Goal: Task Accomplishment & Management: Manage account settings

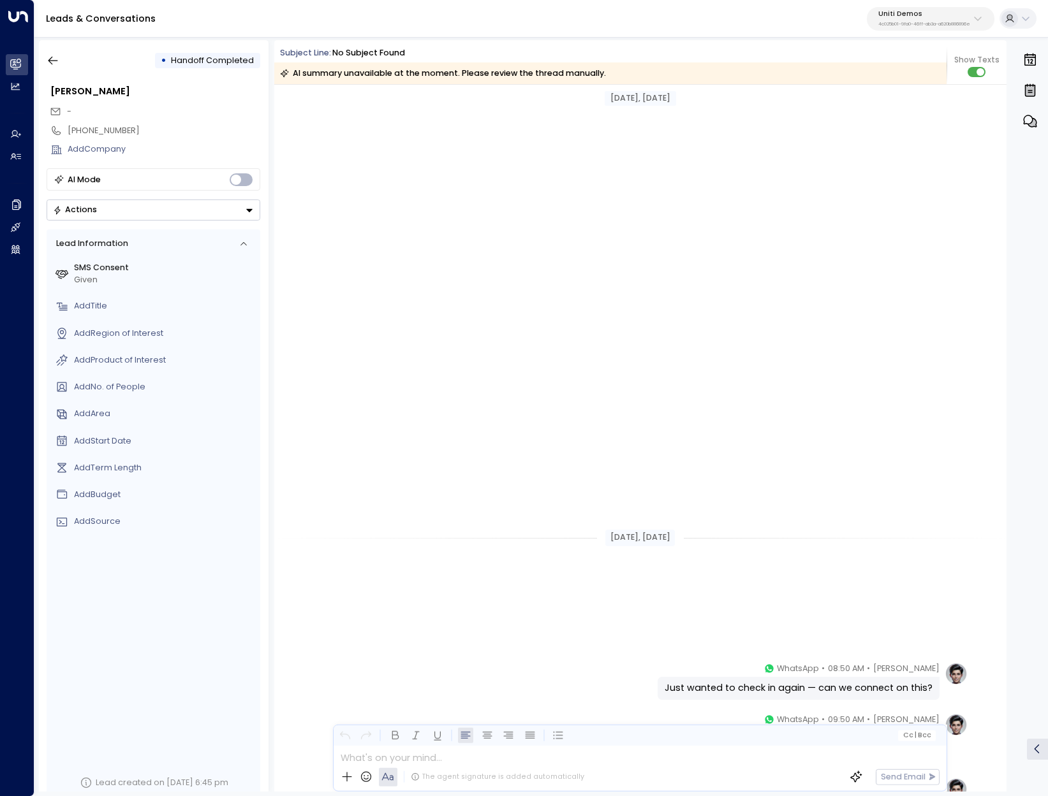
scroll to position [643, 0]
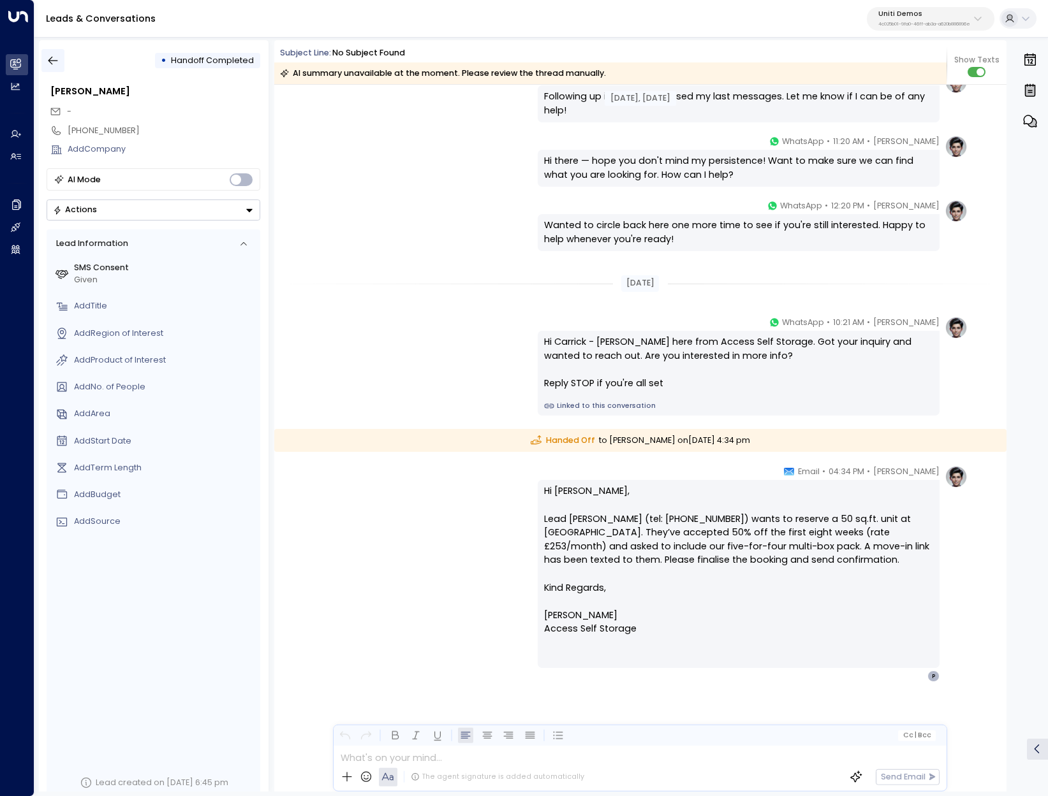
click at [55, 61] on icon "button" at bounding box center [53, 60] width 13 height 13
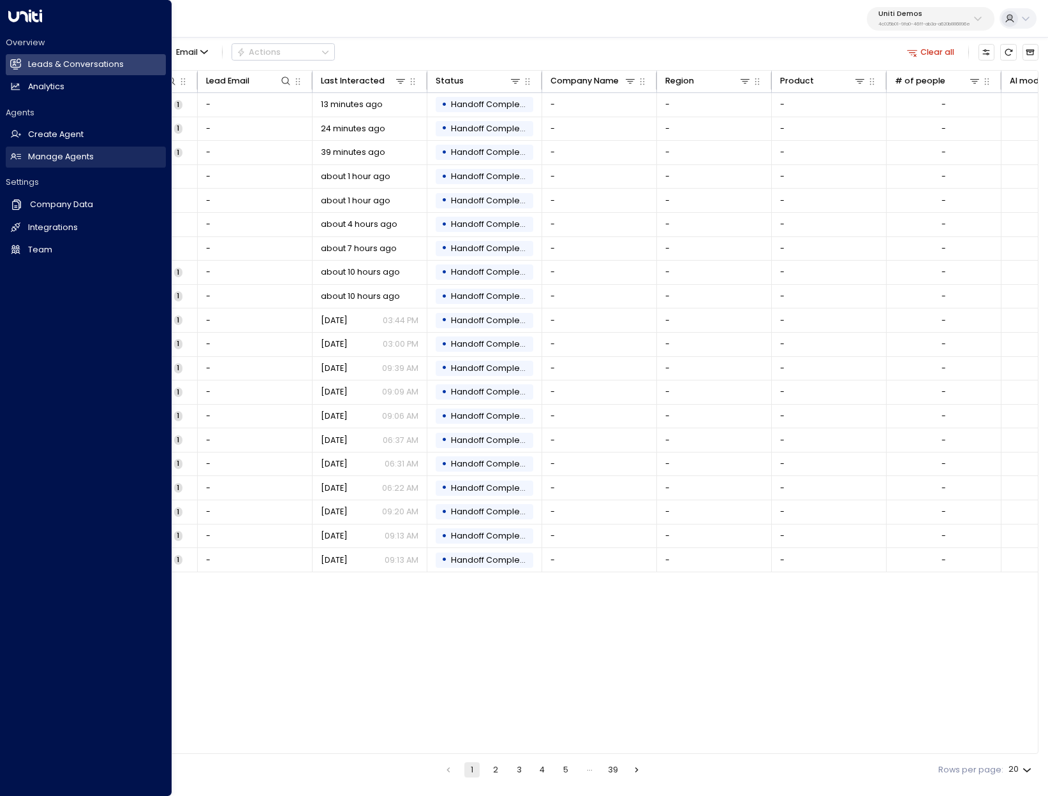
click at [80, 159] on h2 "Manage Agents" at bounding box center [61, 157] width 66 height 12
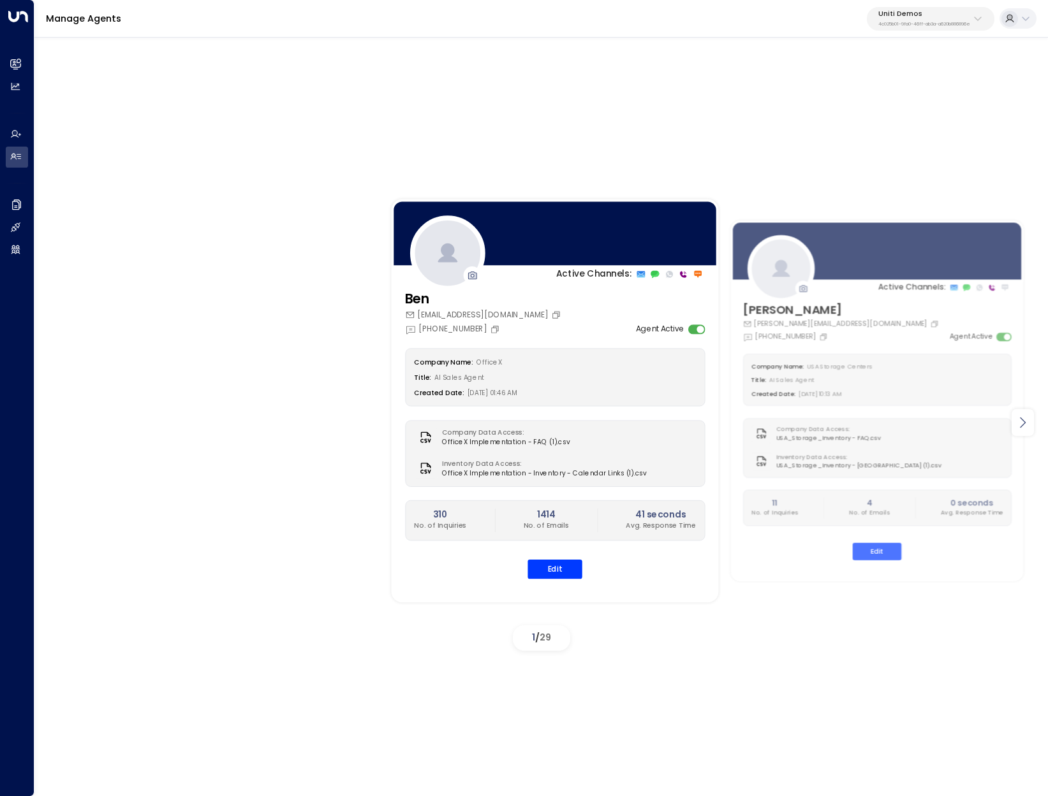
click at [1031, 419] on div at bounding box center [1022, 422] width 22 height 27
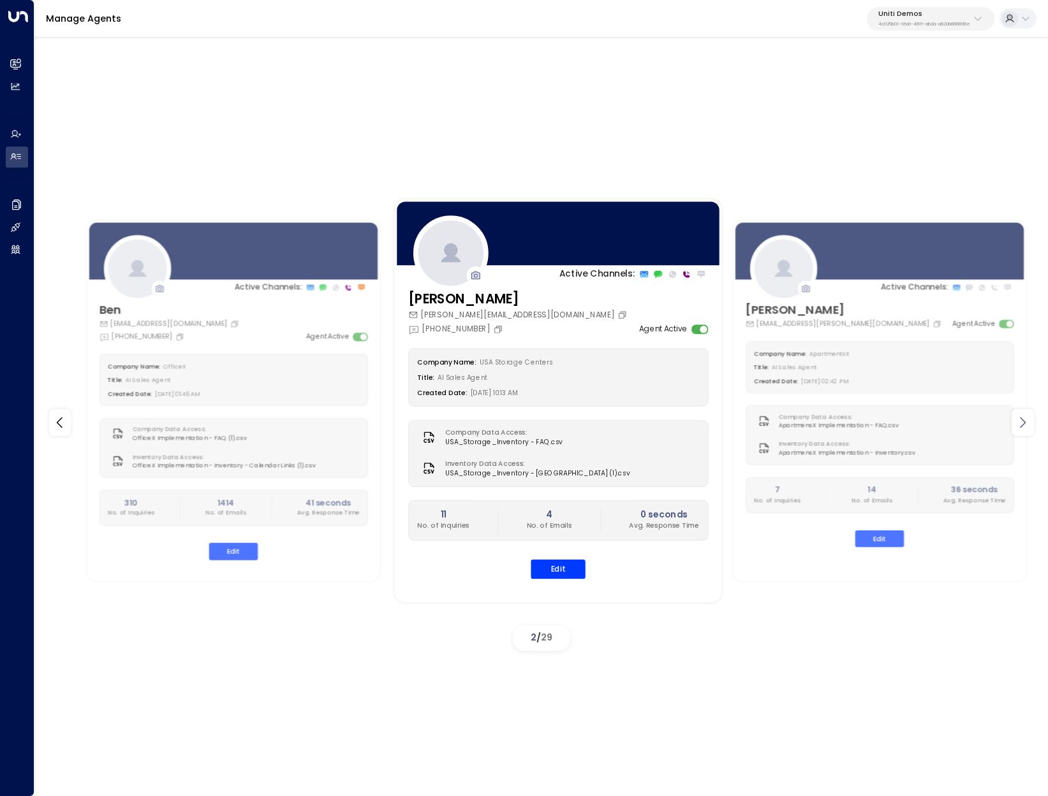
click at [1029, 419] on icon at bounding box center [1022, 422] width 15 height 15
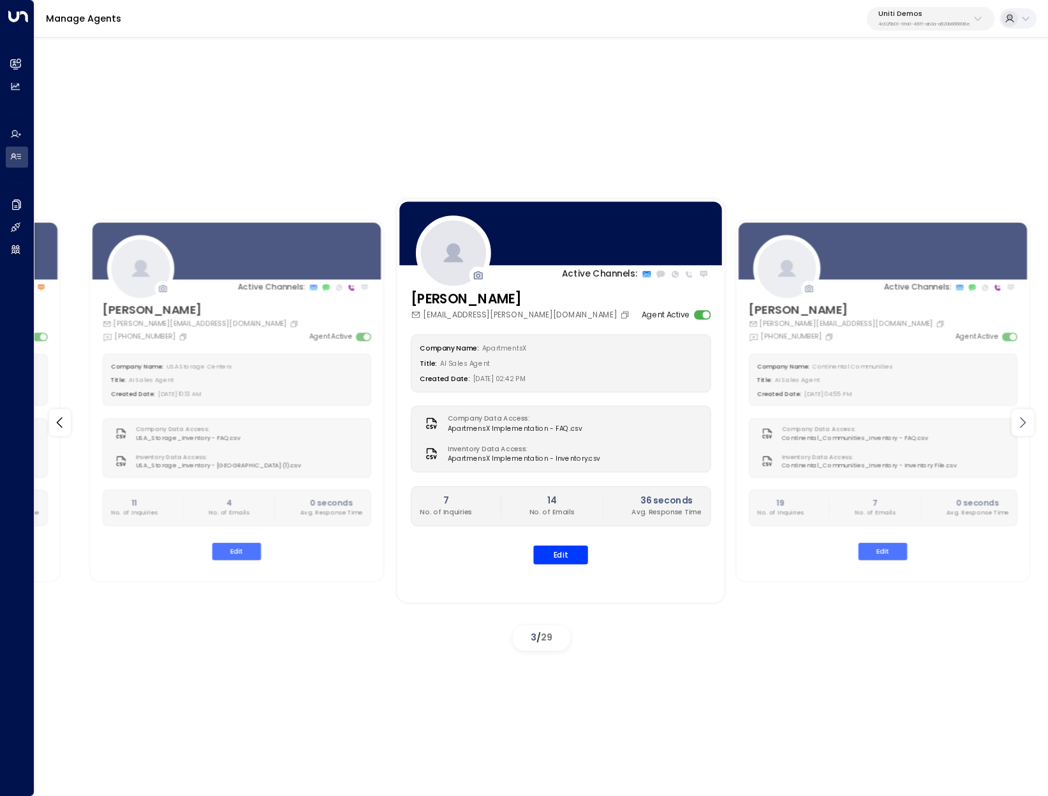
click at [1029, 419] on icon at bounding box center [1022, 422] width 15 height 15
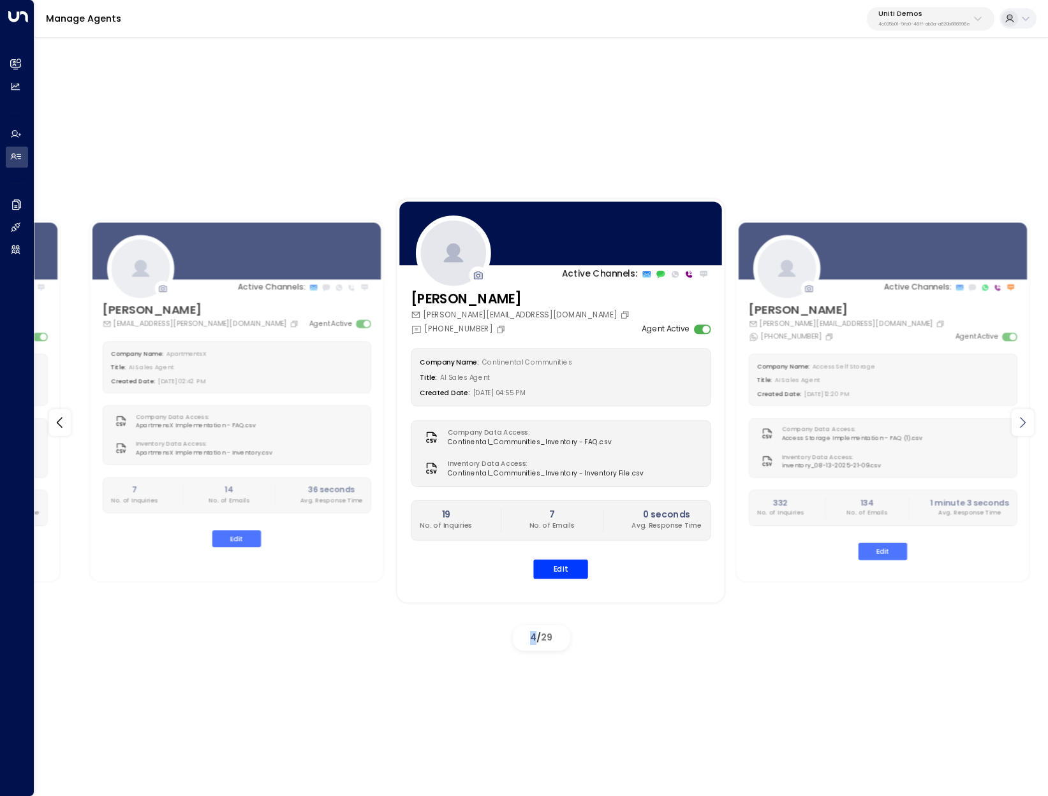
click at [1029, 419] on icon at bounding box center [1022, 422] width 15 height 15
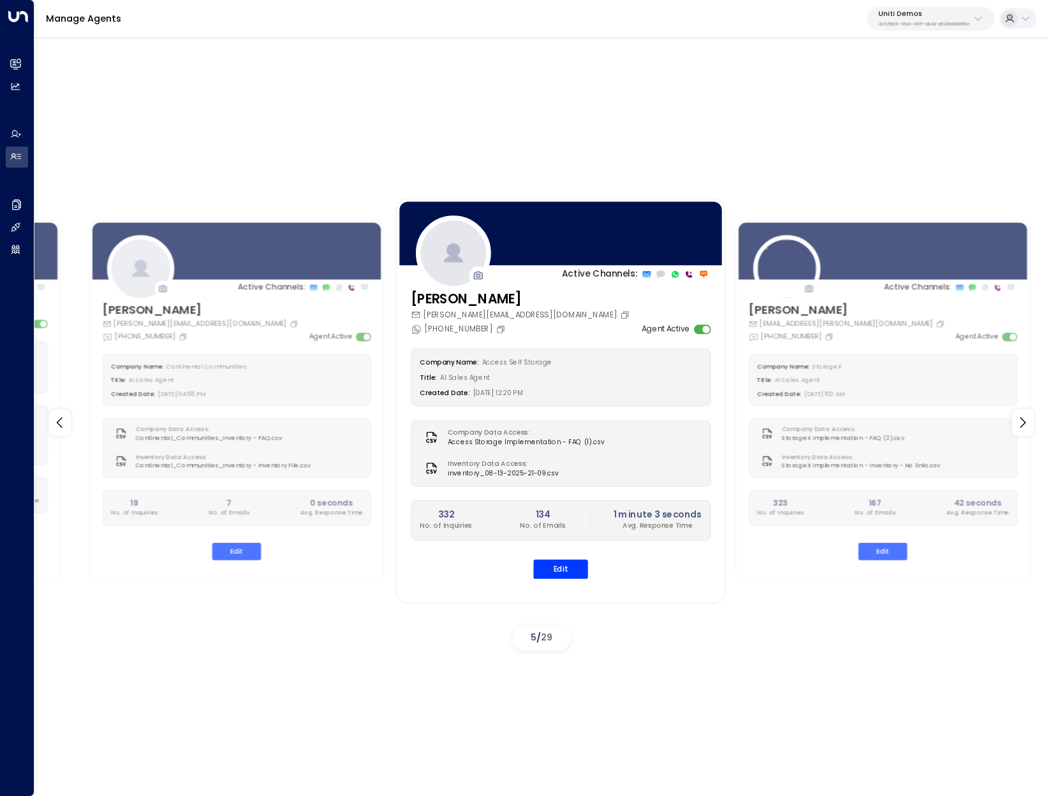
click at [914, 15] on p "Uniti Demos" at bounding box center [924, 14] width 92 height 8
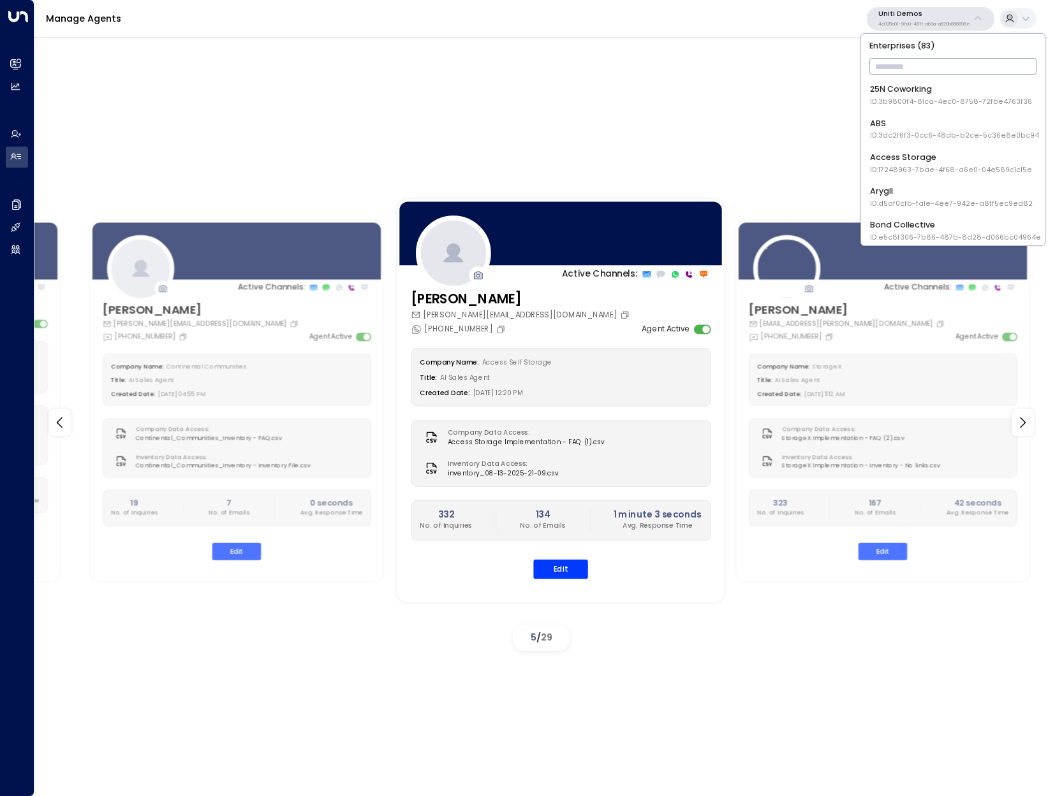
click at [951, 61] on input "text" at bounding box center [953, 66] width 168 height 22
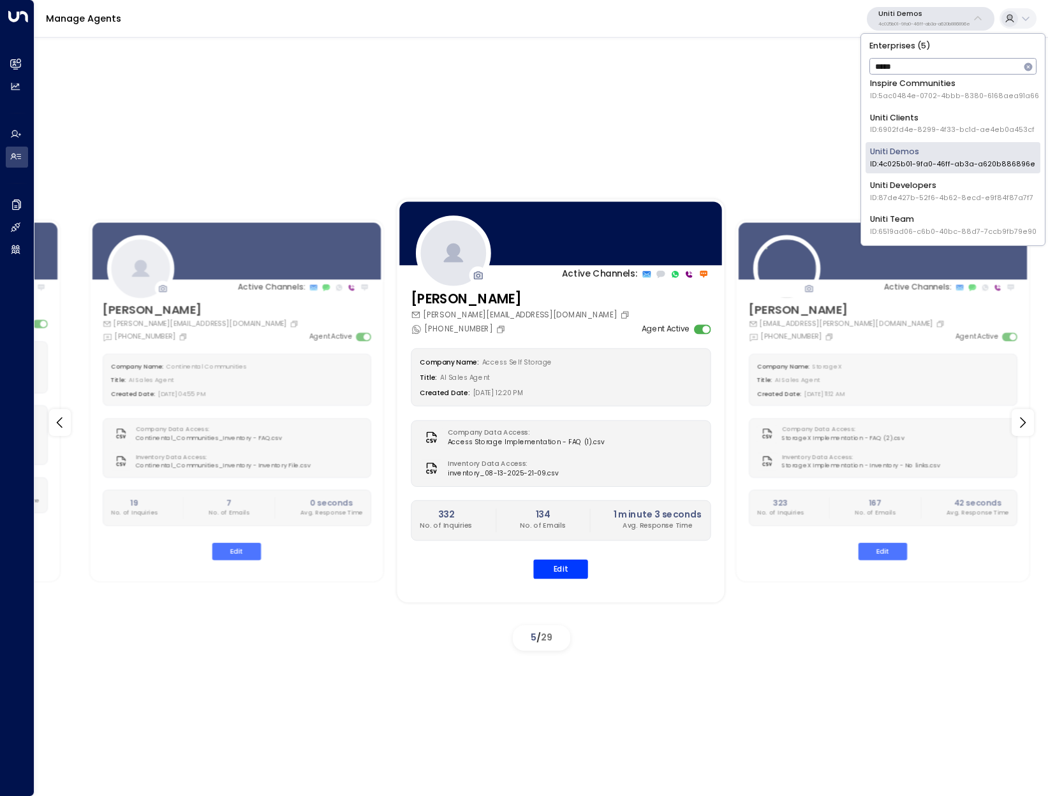
type input "*****"
click at [966, 199] on span "ID: 87de427b-52f6-4b62-8ecd-e9f84f87a7f7" at bounding box center [951, 198] width 163 height 10
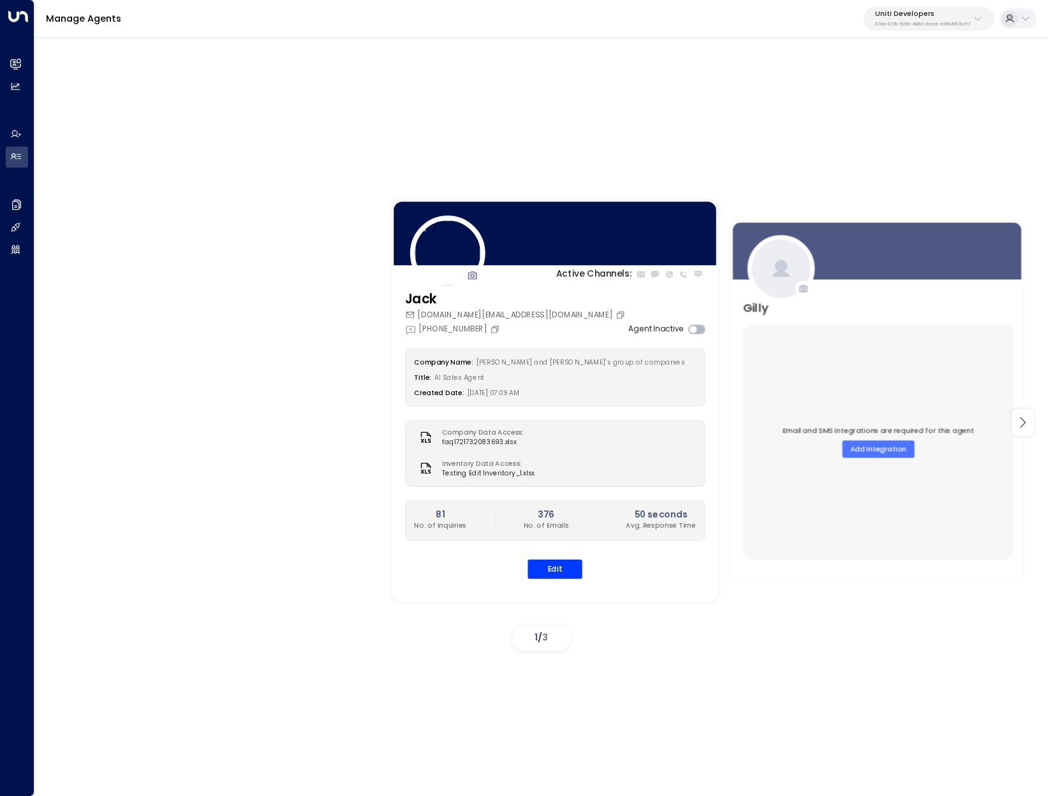
click at [1029, 421] on icon at bounding box center [1022, 422] width 15 height 15
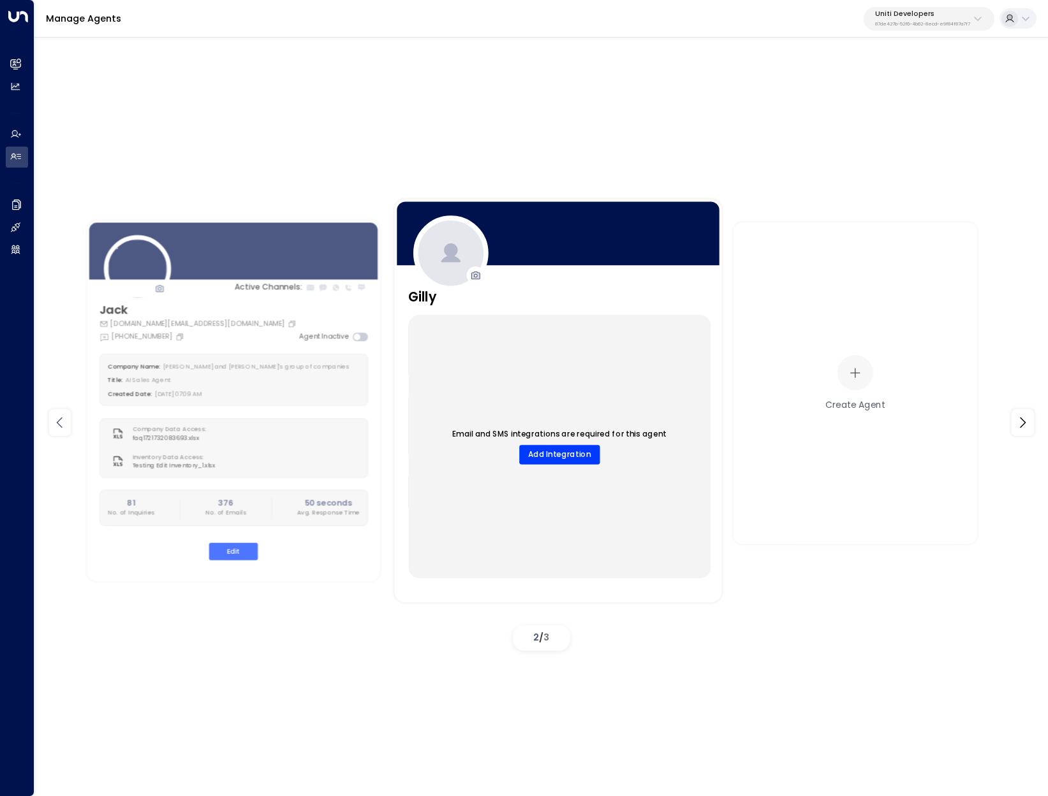
click at [67, 417] on icon at bounding box center [59, 422] width 15 height 15
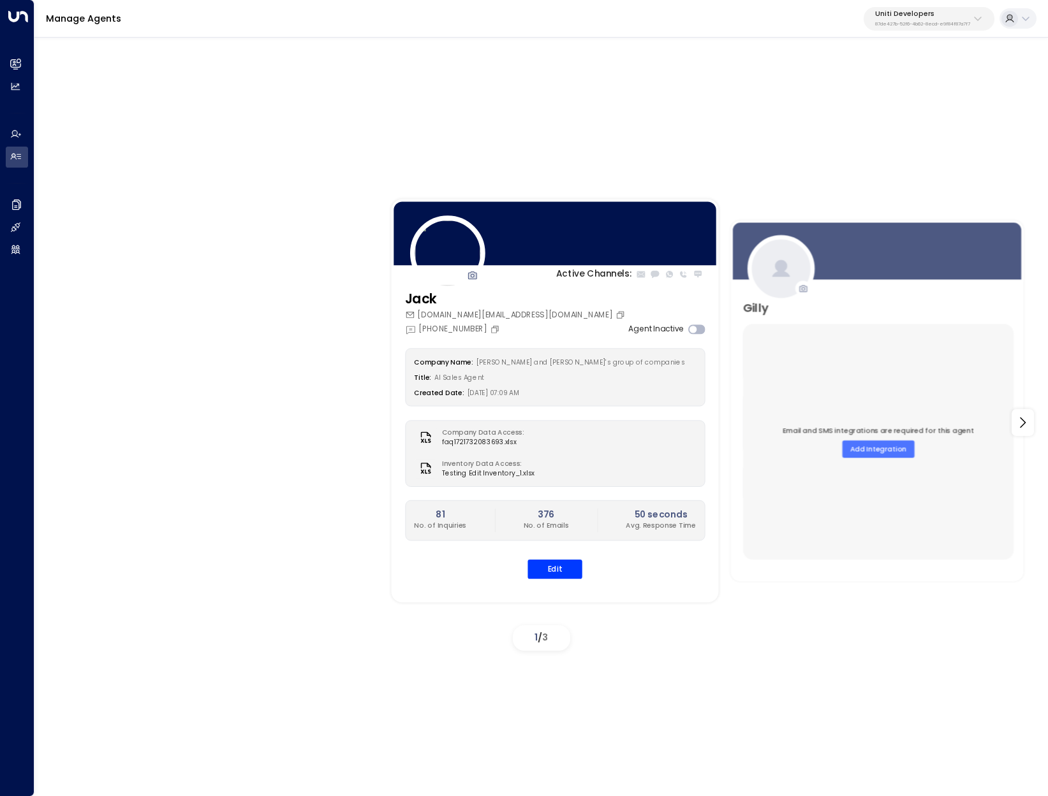
click at [953, 22] on p "87de427b-52f6-4b62-8ecd-e9f84f87a7f7" at bounding box center [922, 24] width 95 height 5
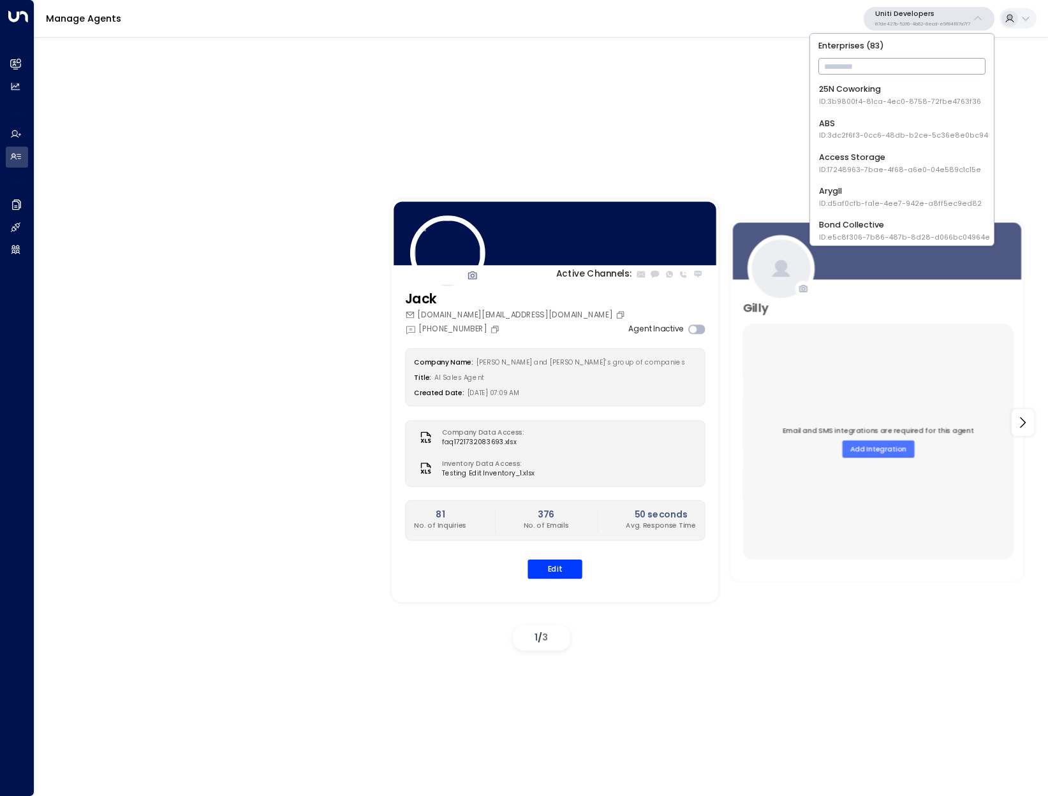
click at [907, 61] on input "text" at bounding box center [902, 66] width 168 height 22
type input "*****"
click at [922, 228] on span "ID: 6519ad06-c6b0-40bc-88d7-7ccb9fb79e90" at bounding box center [902, 232] width 166 height 10
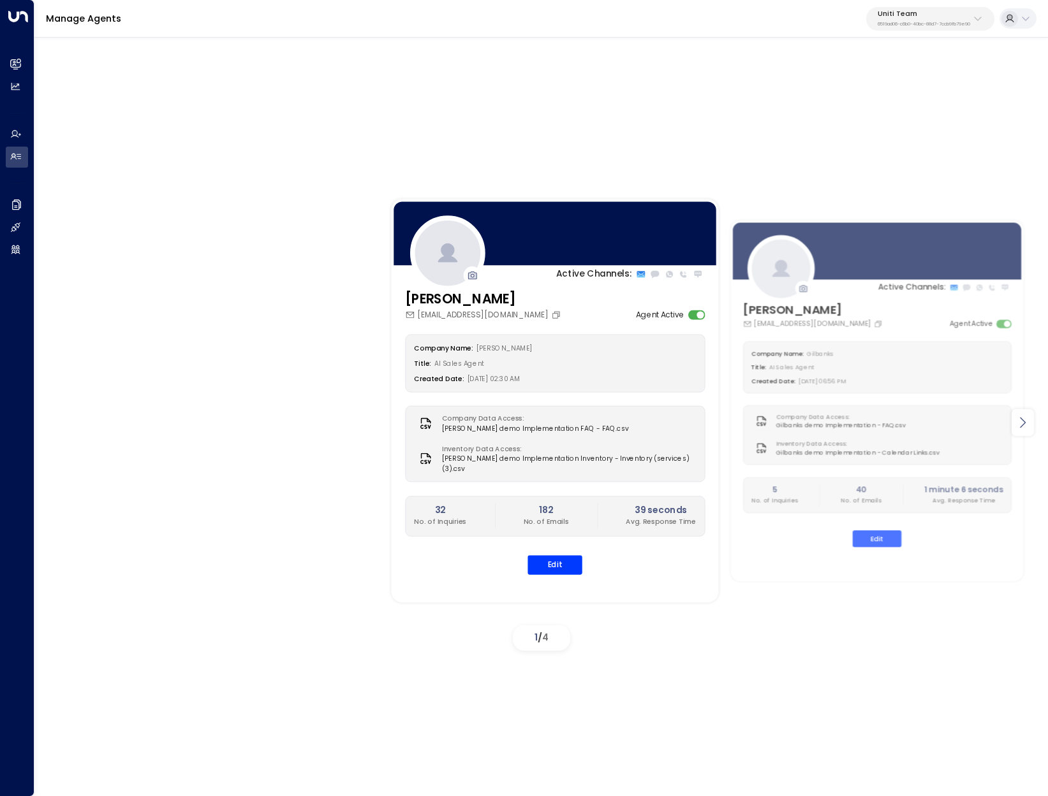
click at [1018, 430] on div at bounding box center [1022, 422] width 22 height 27
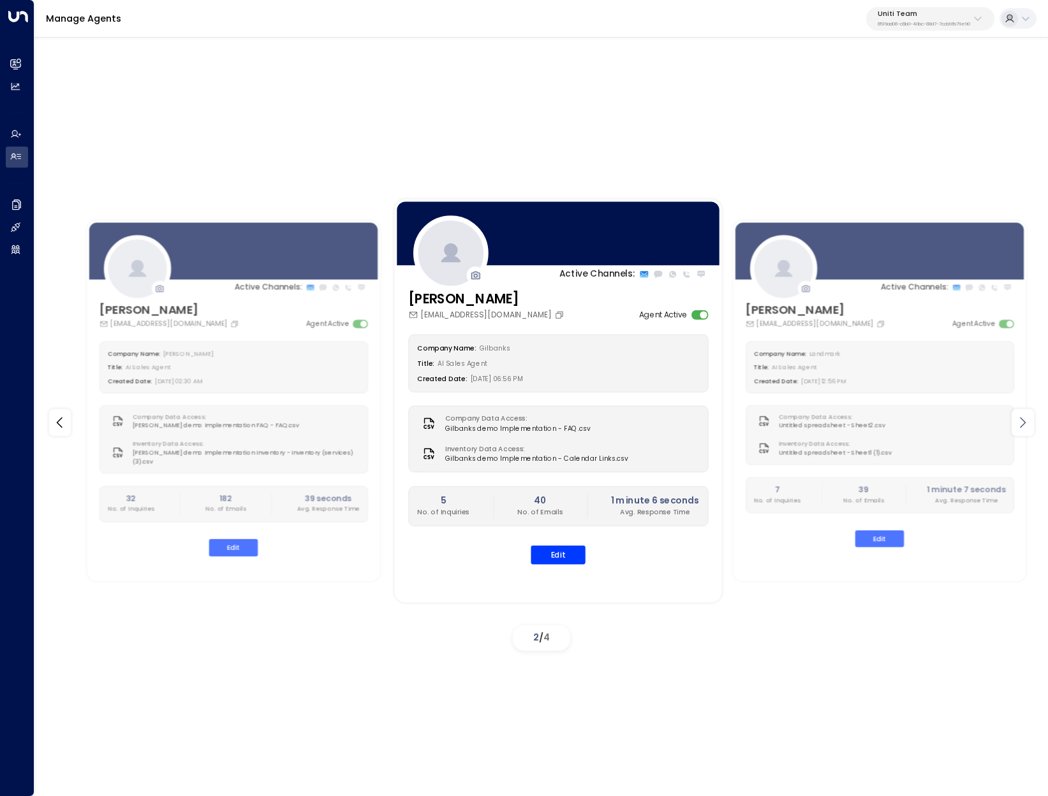
click at [1018, 430] on div at bounding box center [1022, 422] width 22 height 27
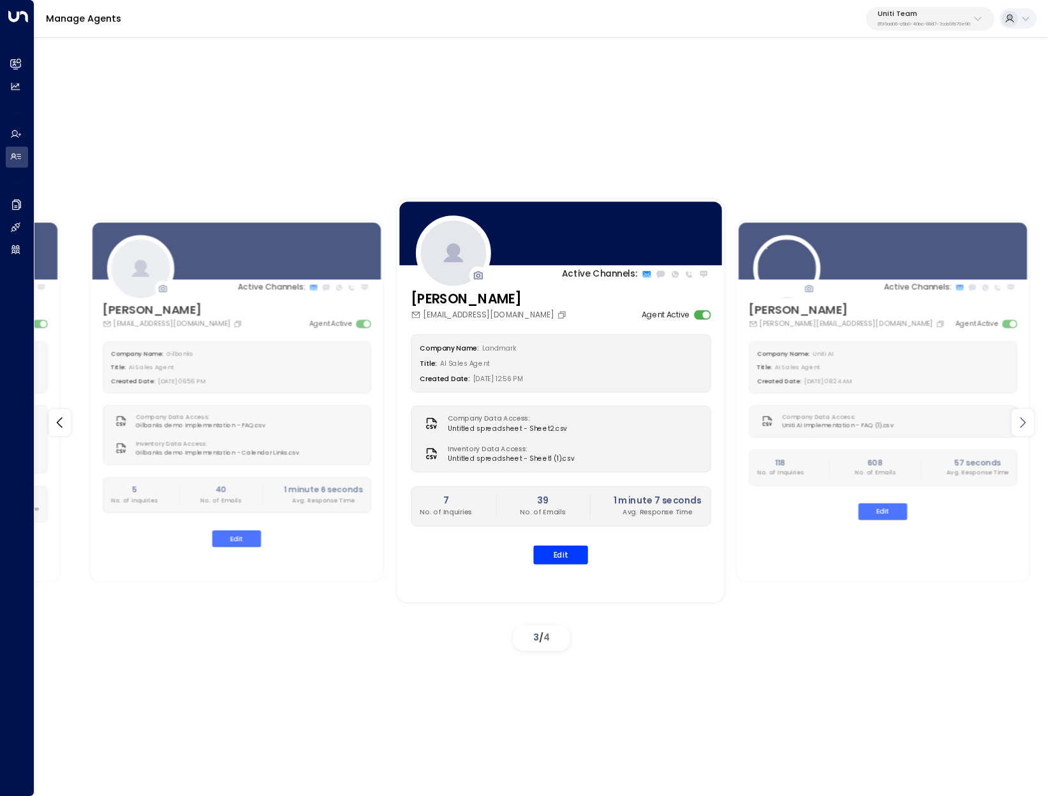
click at [1018, 430] on div at bounding box center [1022, 422] width 22 height 27
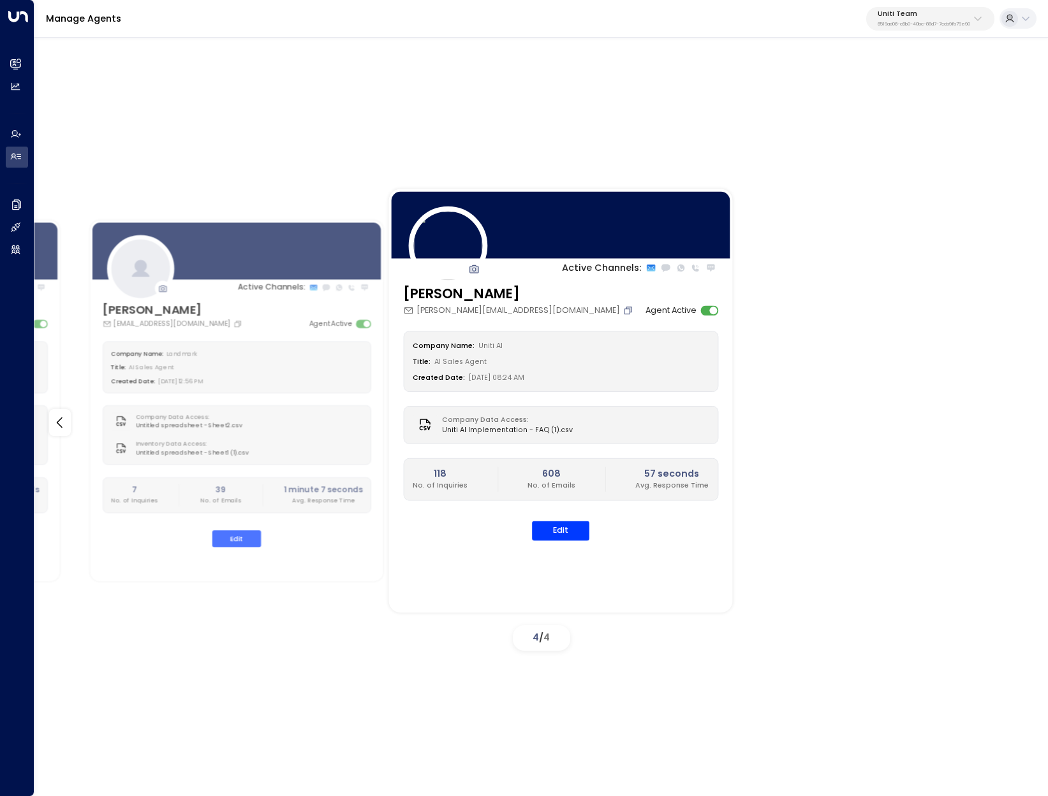
click at [622, 310] on icon "Copy" at bounding box center [627, 311] width 10 height 10
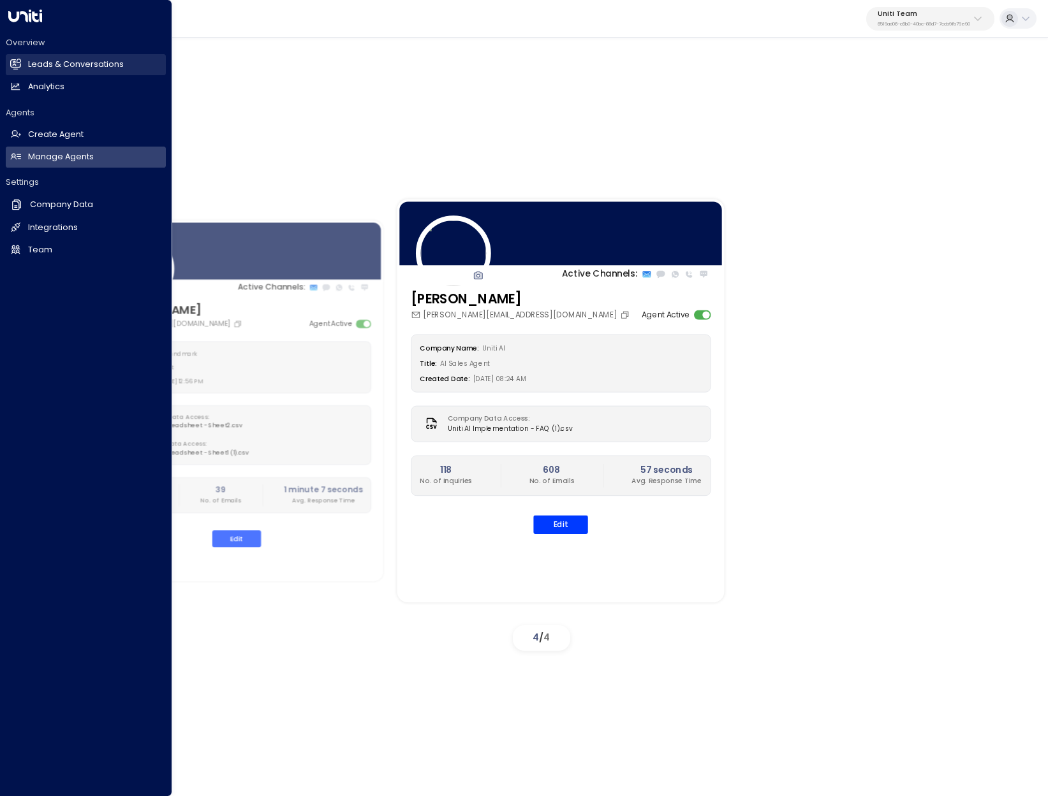
click at [63, 63] on h2 "Leads & Conversations" at bounding box center [76, 65] width 96 height 12
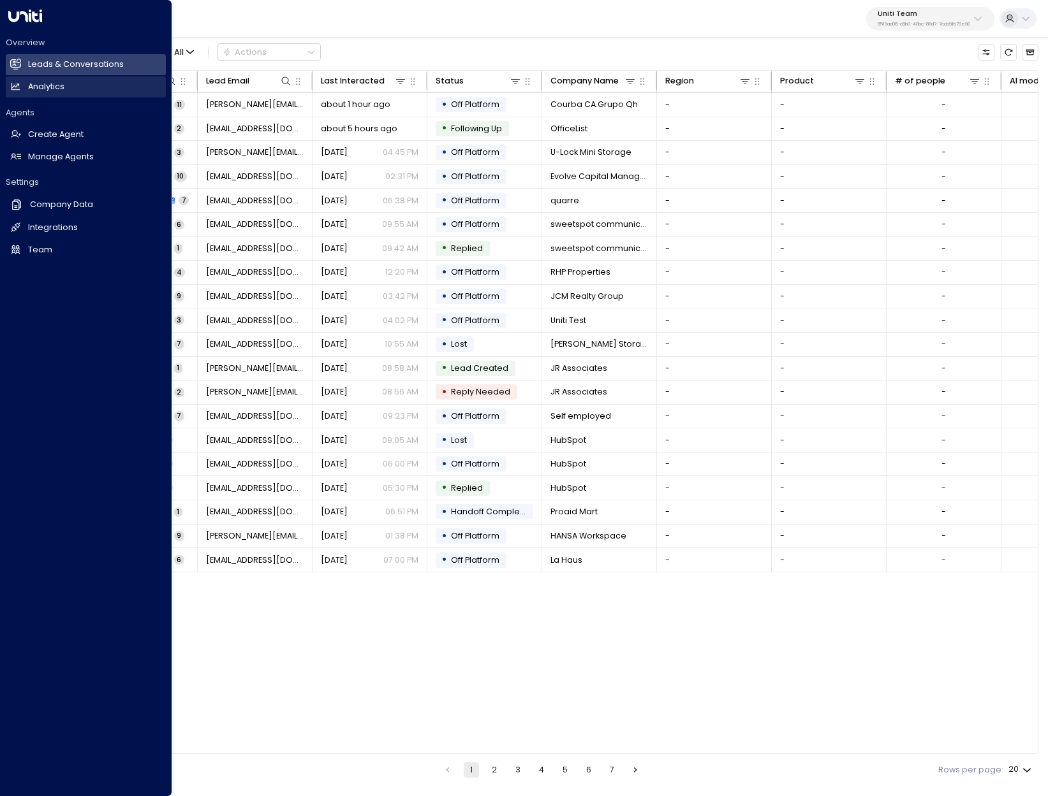
click at [17, 91] on icon at bounding box center [15, 86] width 11 height 11
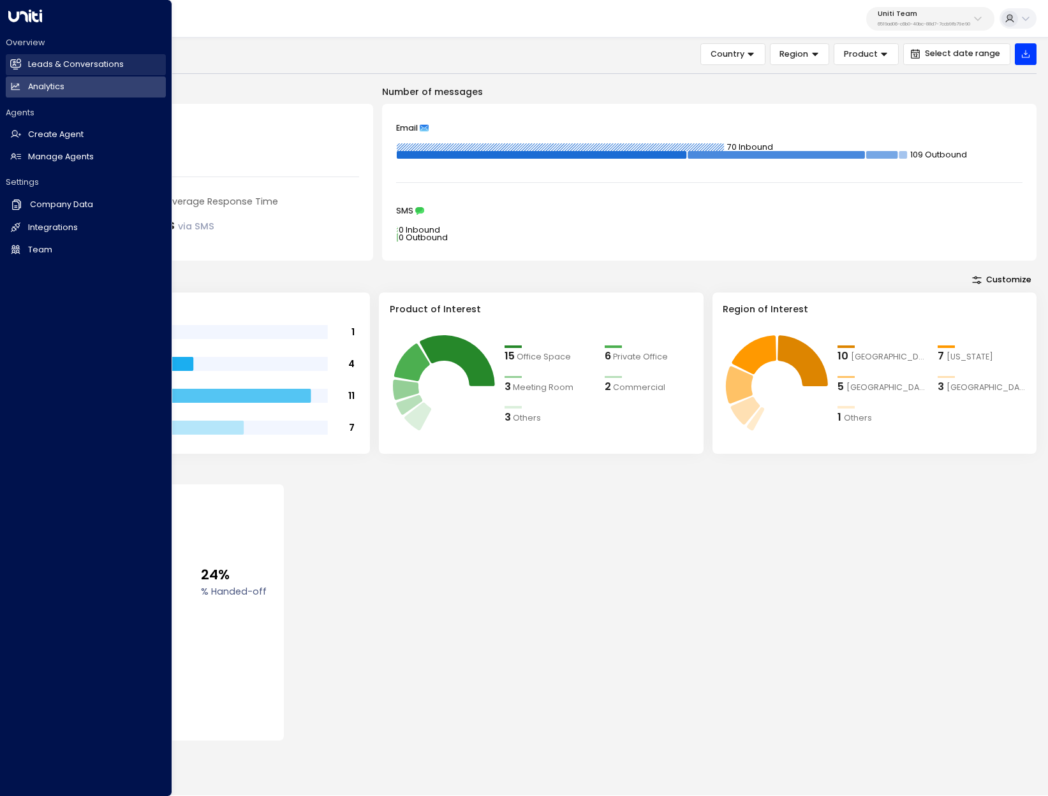
click at [73, 68] on h2 "Leads & Conversations" at bounding box center [76, 65] width 96 height 12
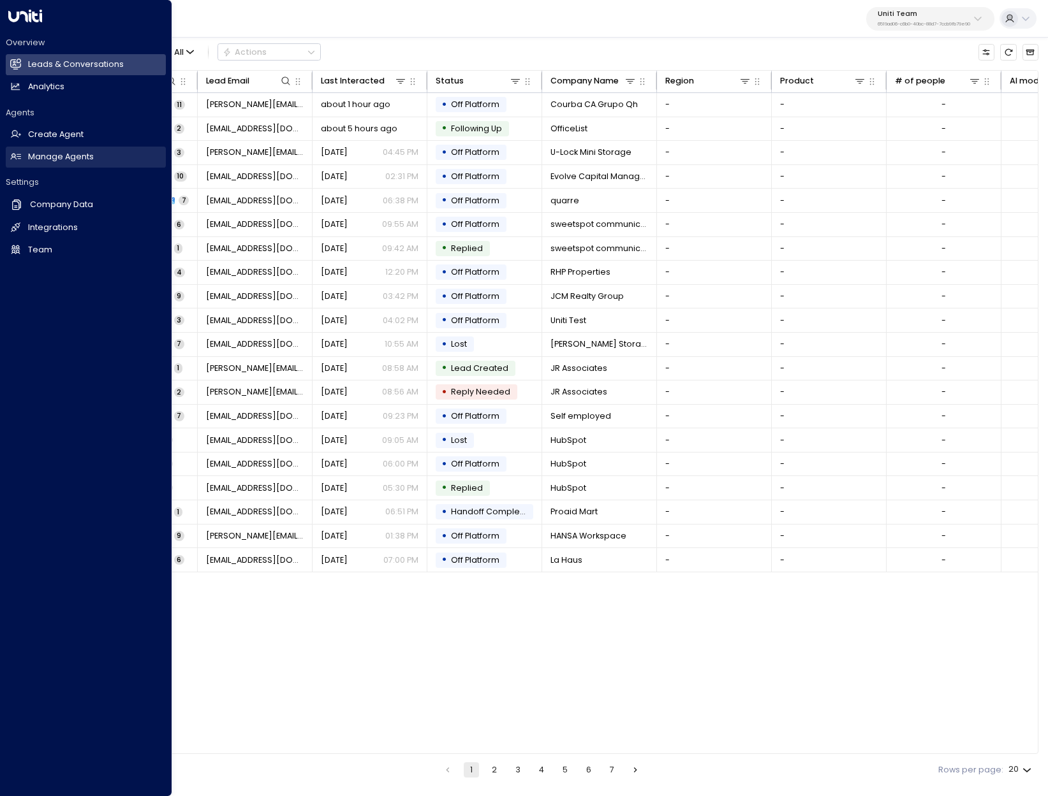
click at [55, 156] on h2 "Manage Agents" at bounding box center [61, 157] width 66 height 12
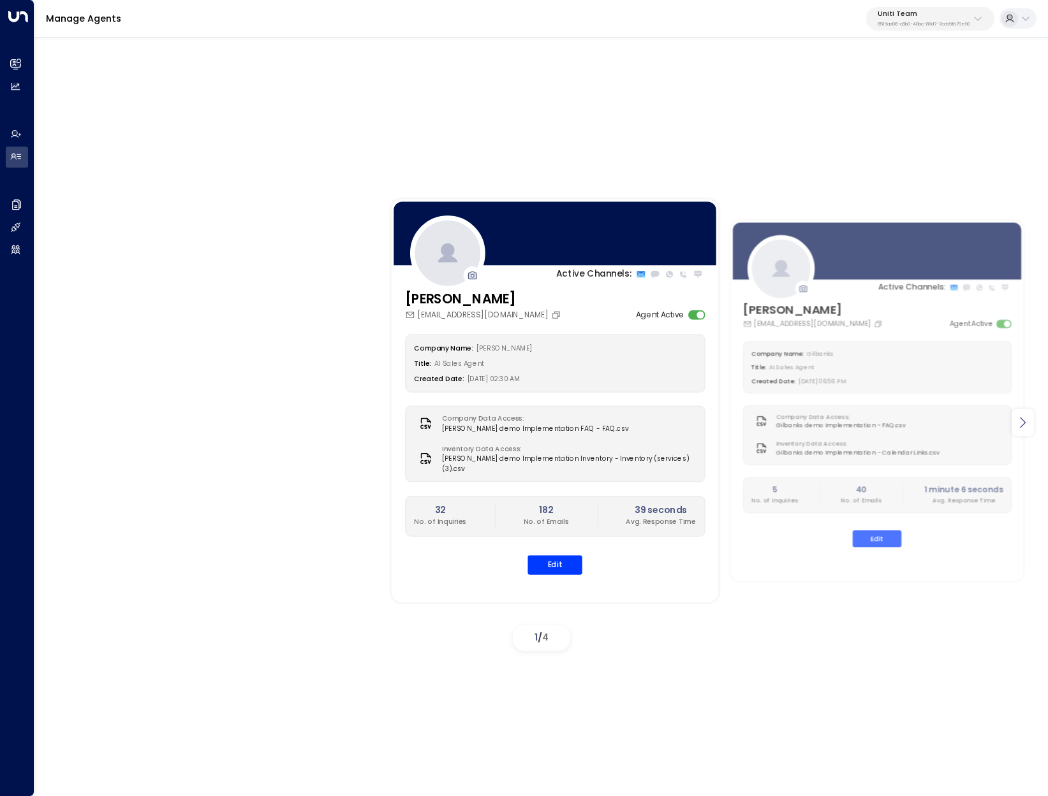
click at [1023, 425] on icon at bounding box center [1022, 422] width 15 height 15
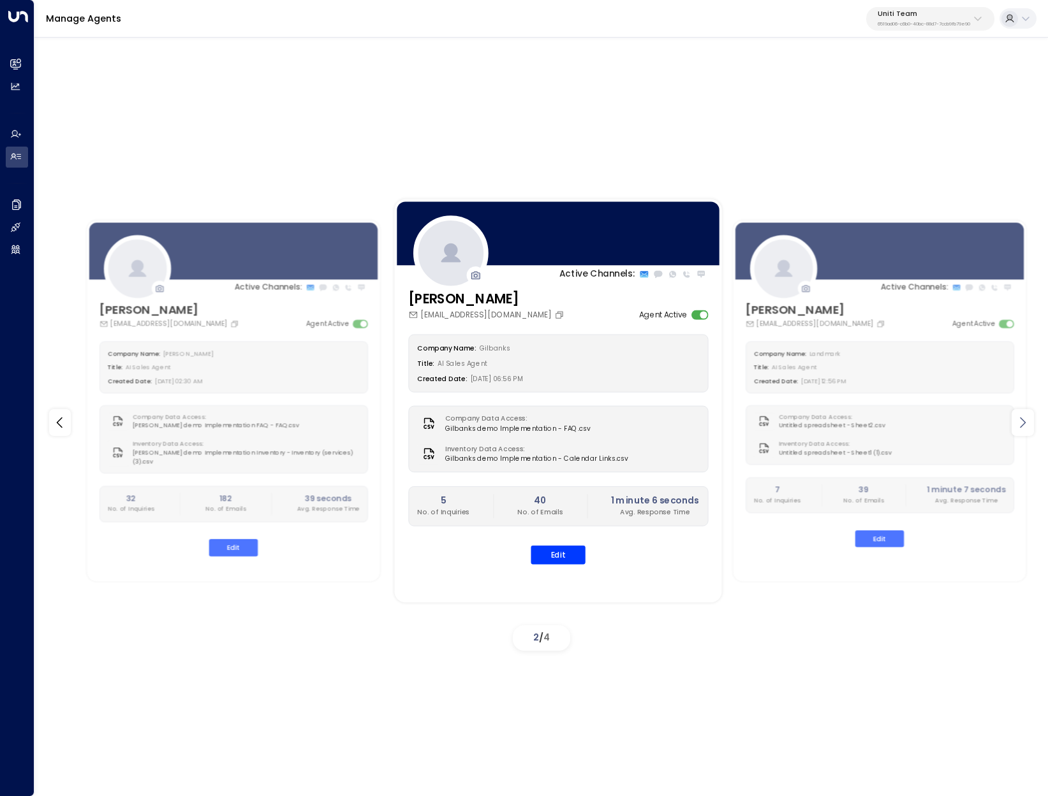
click at [1023, 425] on icon at bounding box center [1022, 422] width 15 height 15
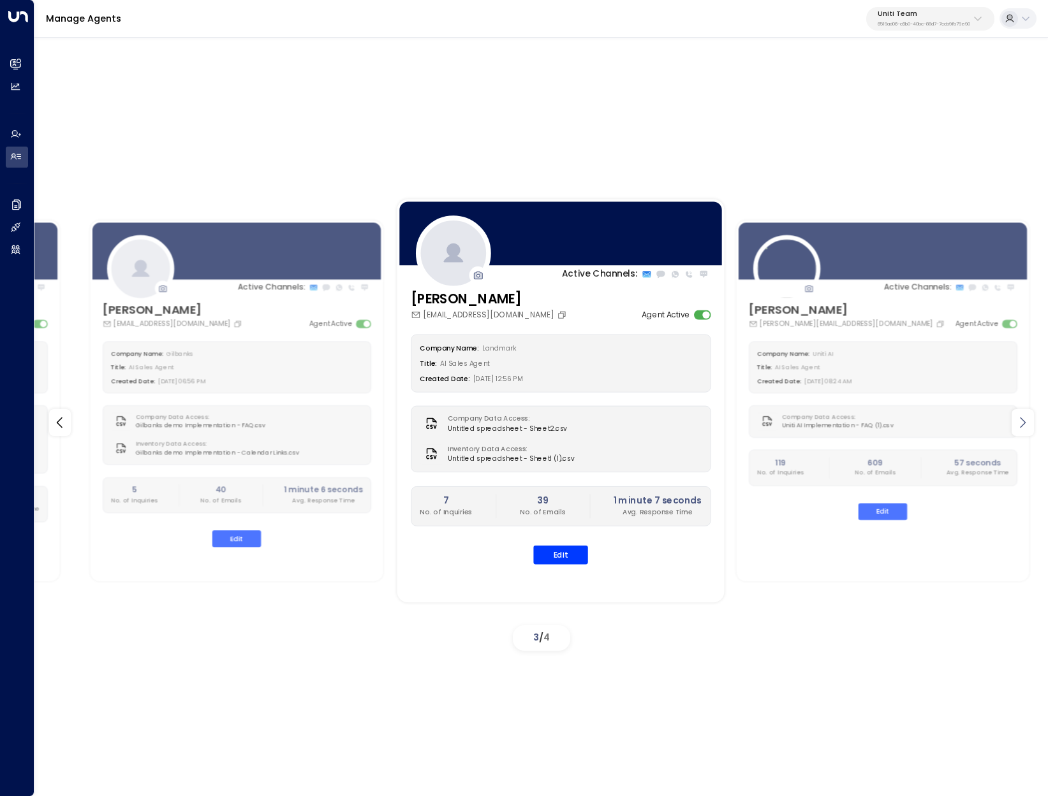
click at [1023, 425] on icon at bounding box center [1022, 422] width 15 height 15
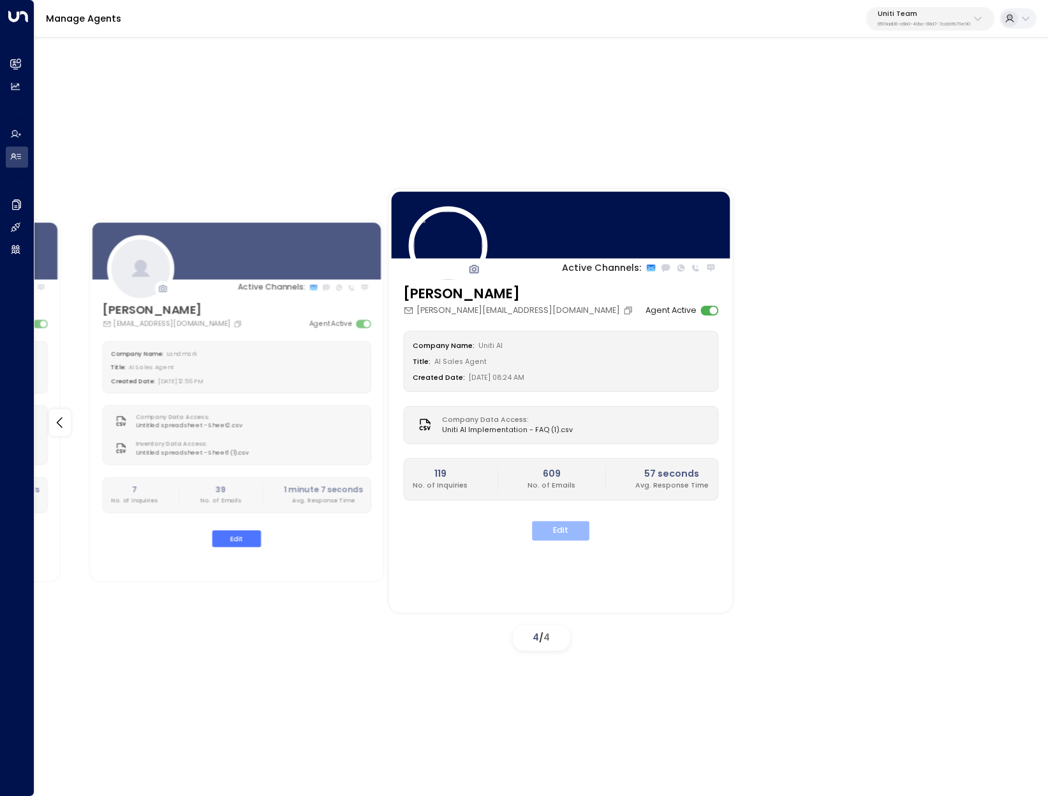
click at [562, 538] on button "Edit" at bounding box center [560, 531] width 57 height 20
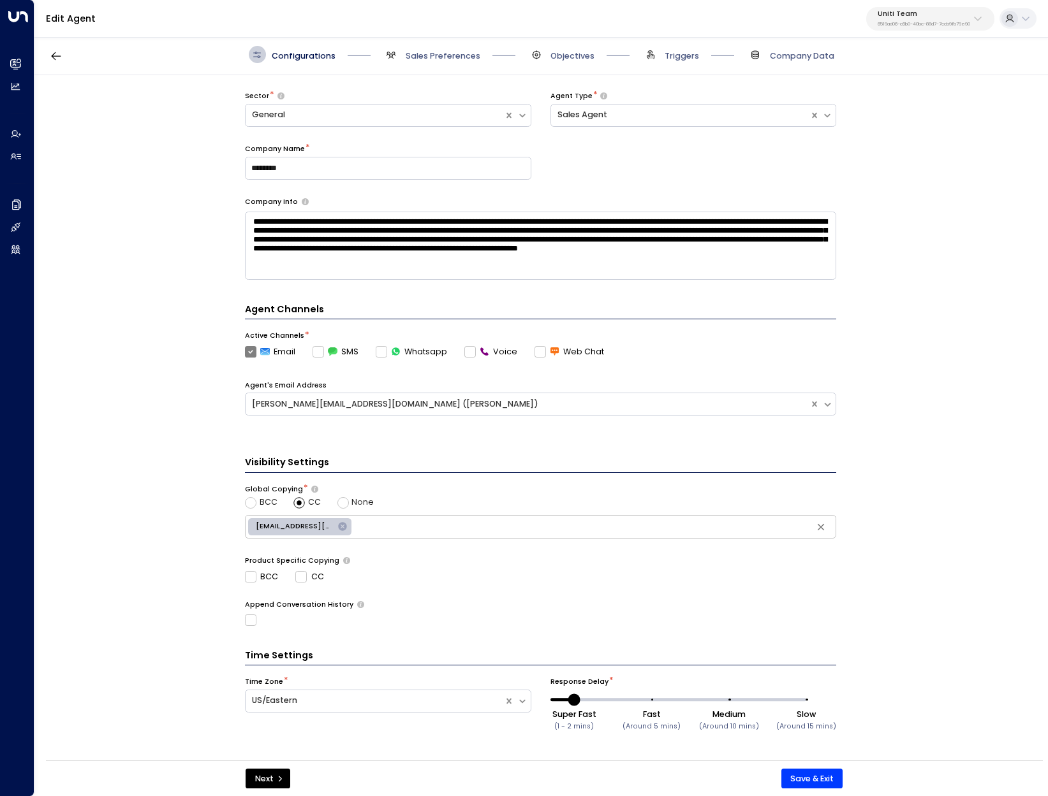
scroll to position [84, 0]
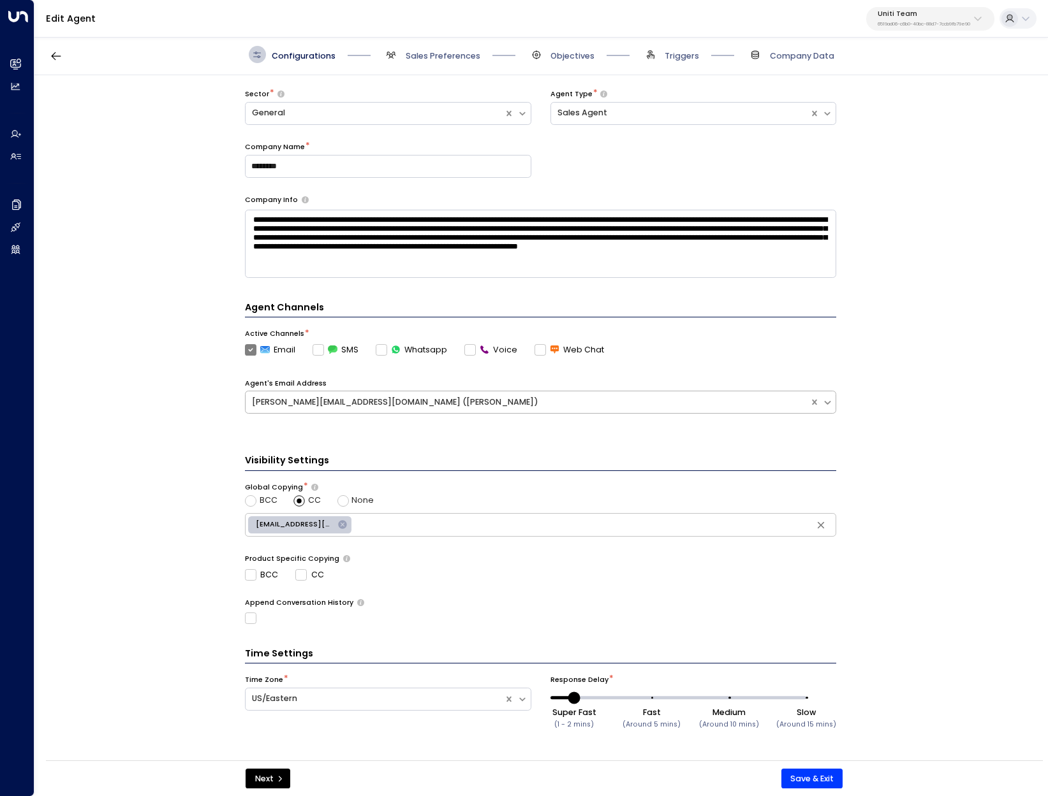
click at [620, 406] on div "alfred@getuniti.com (Alfred)" at bounding box center [527, 403] width 551 height 12
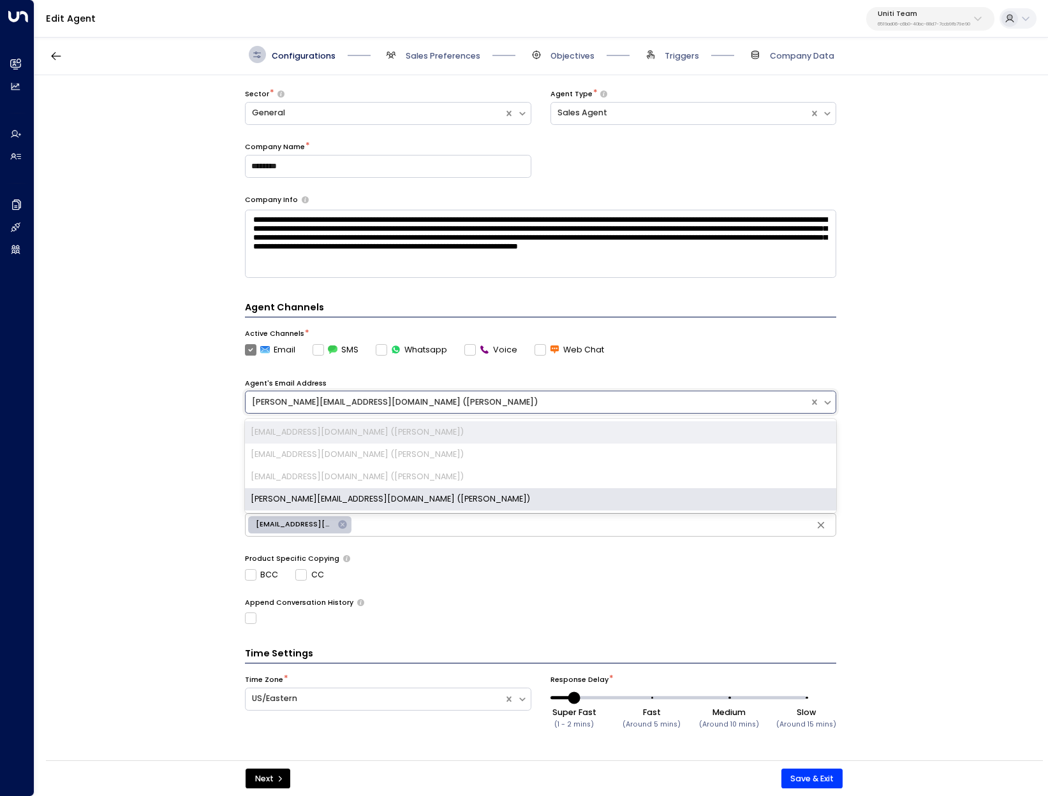
click at [145, 500] on div "**********" at bounding box center [540, 421] width 1012 height 693
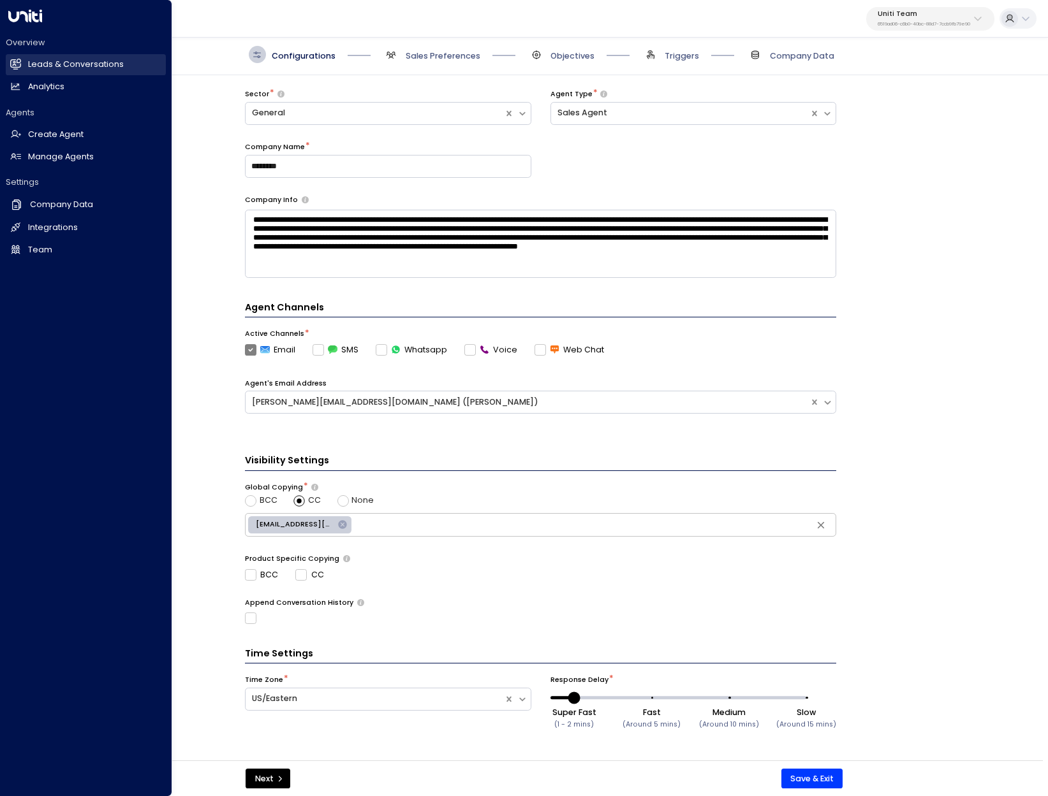
click at [31, 70] on h2 "Leads & Conversations" at bounding box center [76, 65] width 96 height 12
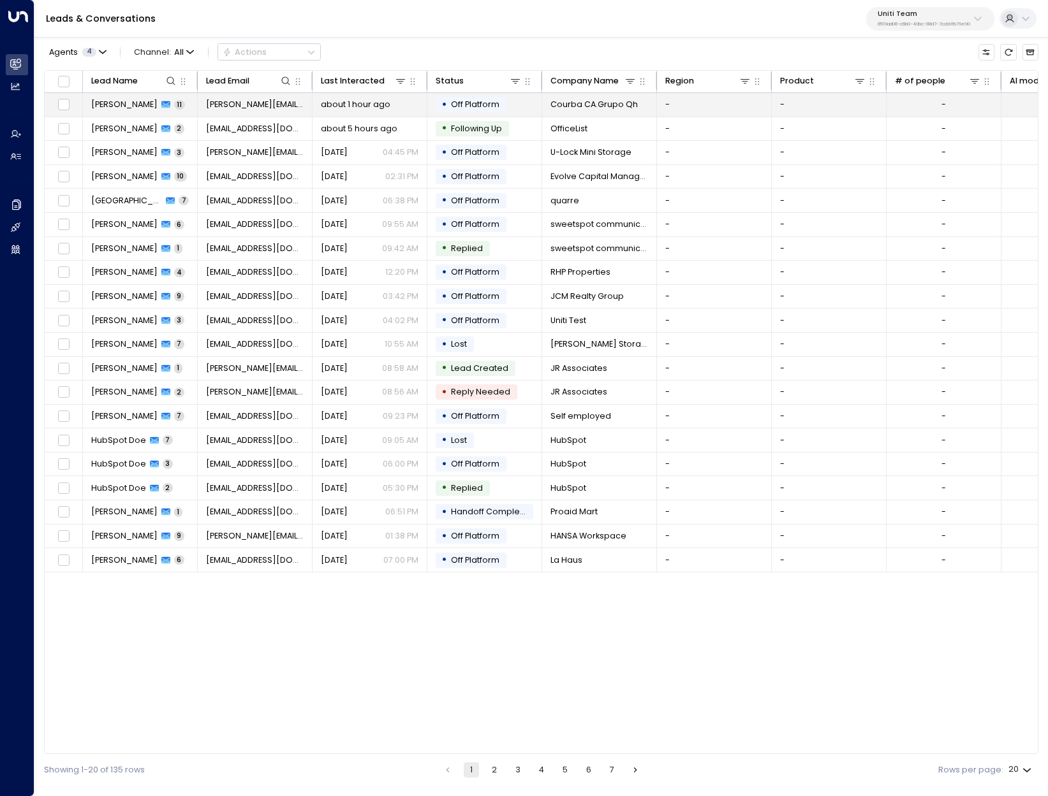
click at [124, 104] on span "[PERSON_NAME]" at bounding box center [124, 104] width 66 height 11
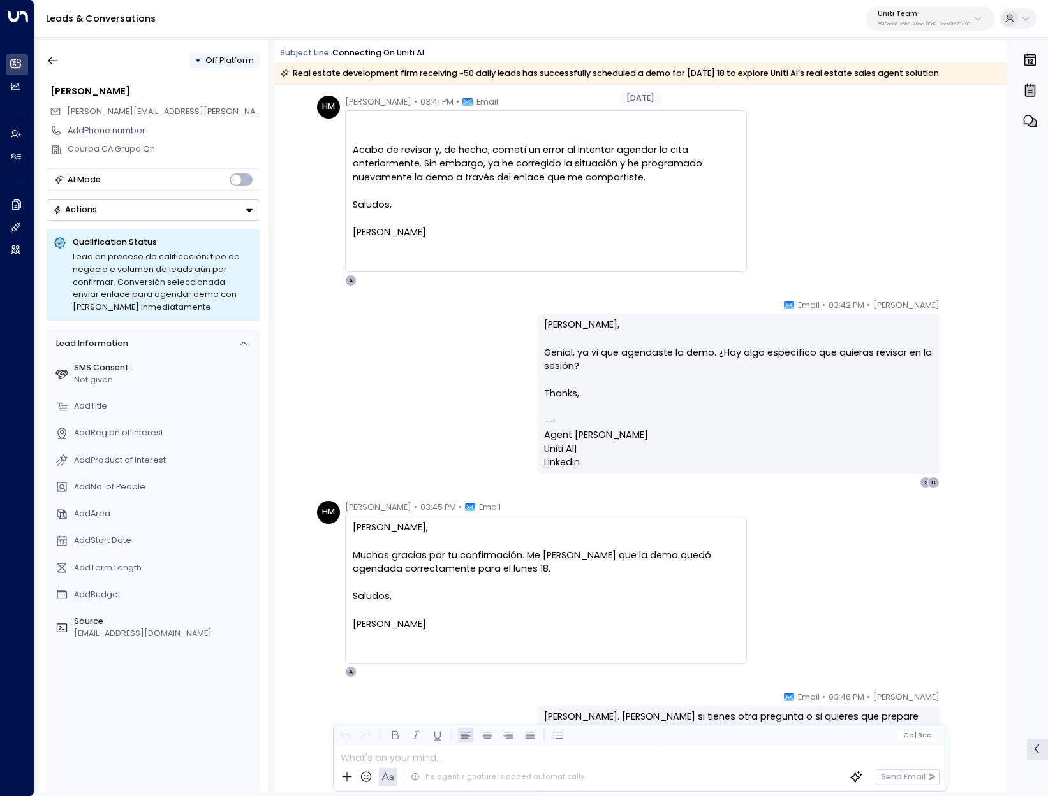
scroll to position [2632, 0]
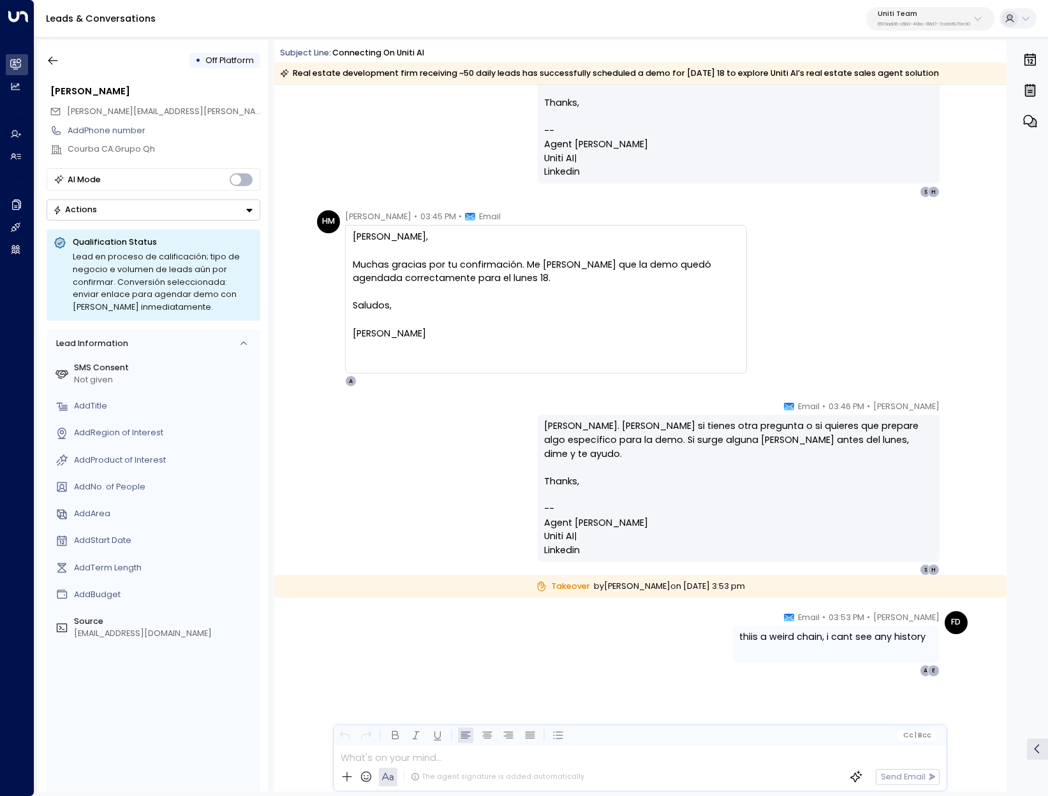
drag, startPoint x: 587, startPoint y: 584, endPoint x: 771, endPoint y: 588, distance: 183.7
click at [771, 588] on div "Takeover by Francesco Decamilli on Wednesday, Aug 13 2025 at 3:53 pm" at bounding box center [640, 587] width 732 height 24
click at [769, 588] on div "Takeover by Francesco Decamilli on Wednesday, Aug 13 2025 at 3:53 pm" at bounding box center [640, 587] width 732 height 24
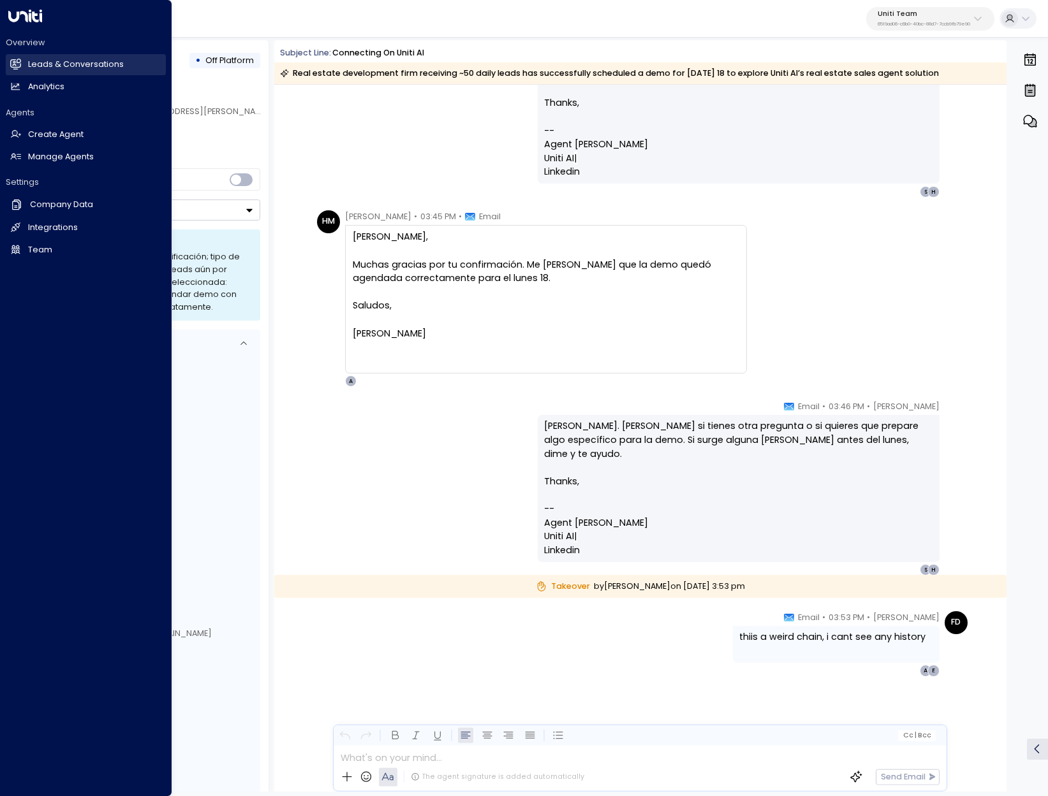
click at [8, 60] on link "Leads & Conversations Leads & Conversations" at bounding box center [86, 64] width 160 height 21
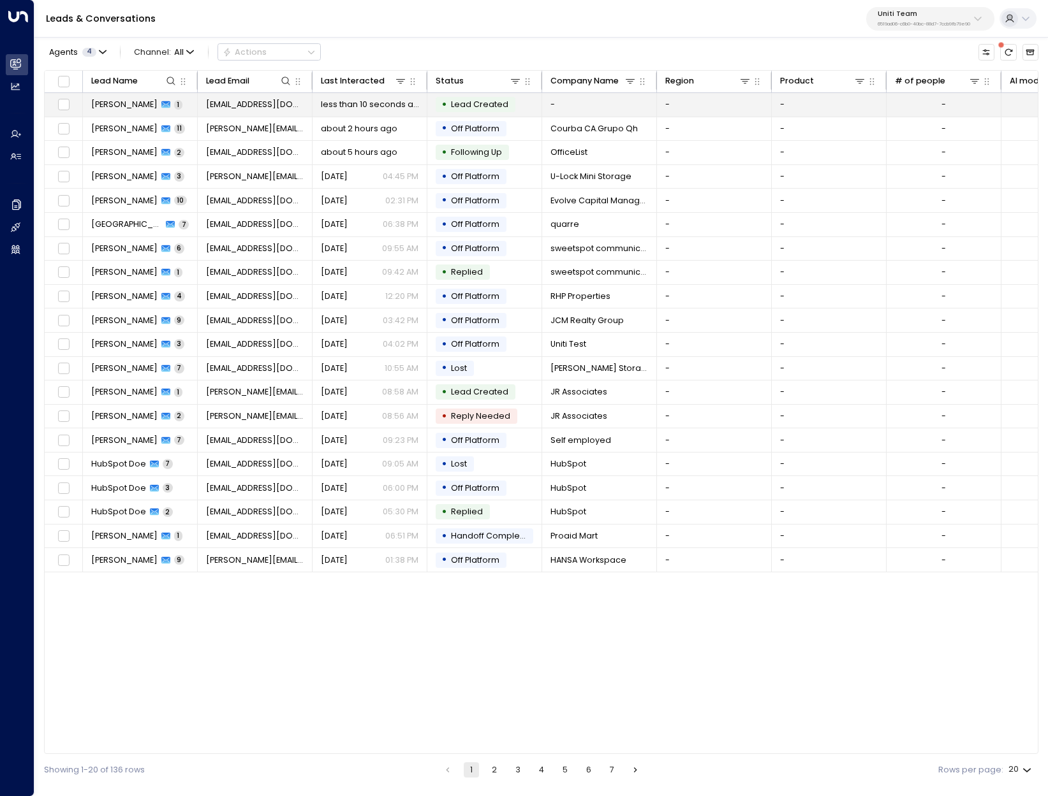
click at [96, 96] on td "Paloma Garcia 1" at bounding box center [140, 105] width 115 height 24
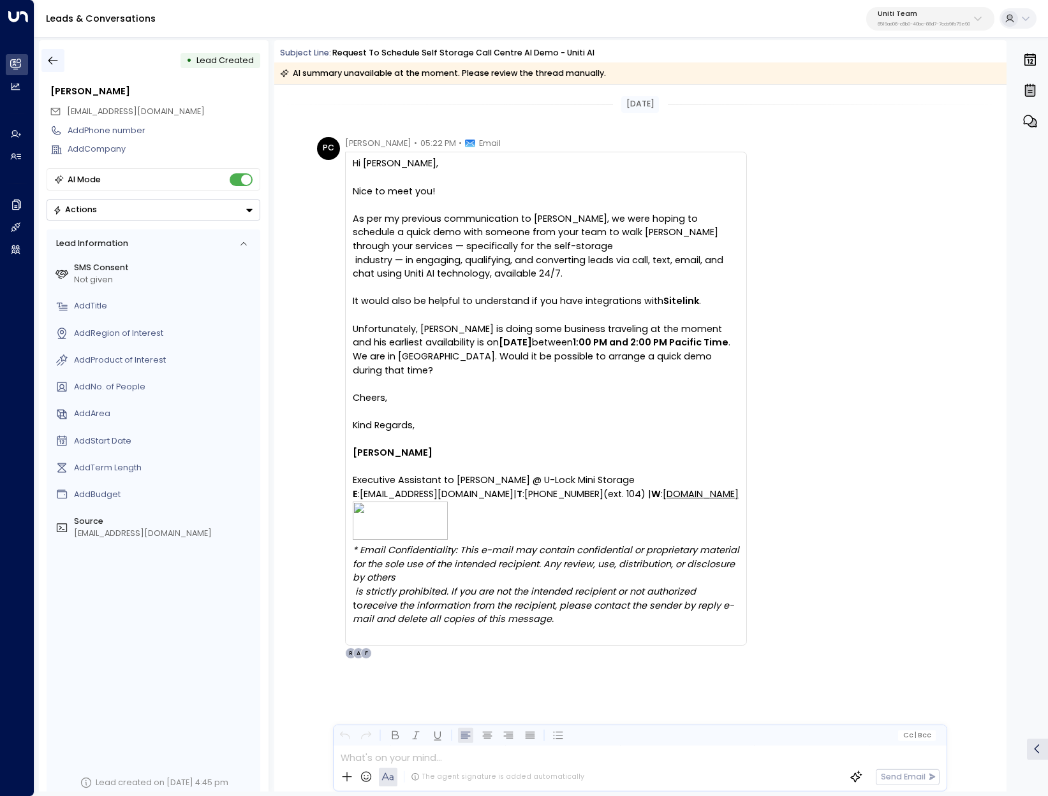
click at [48, 56] on icon "button" at bounding box center [53, 60] width 13 height 13
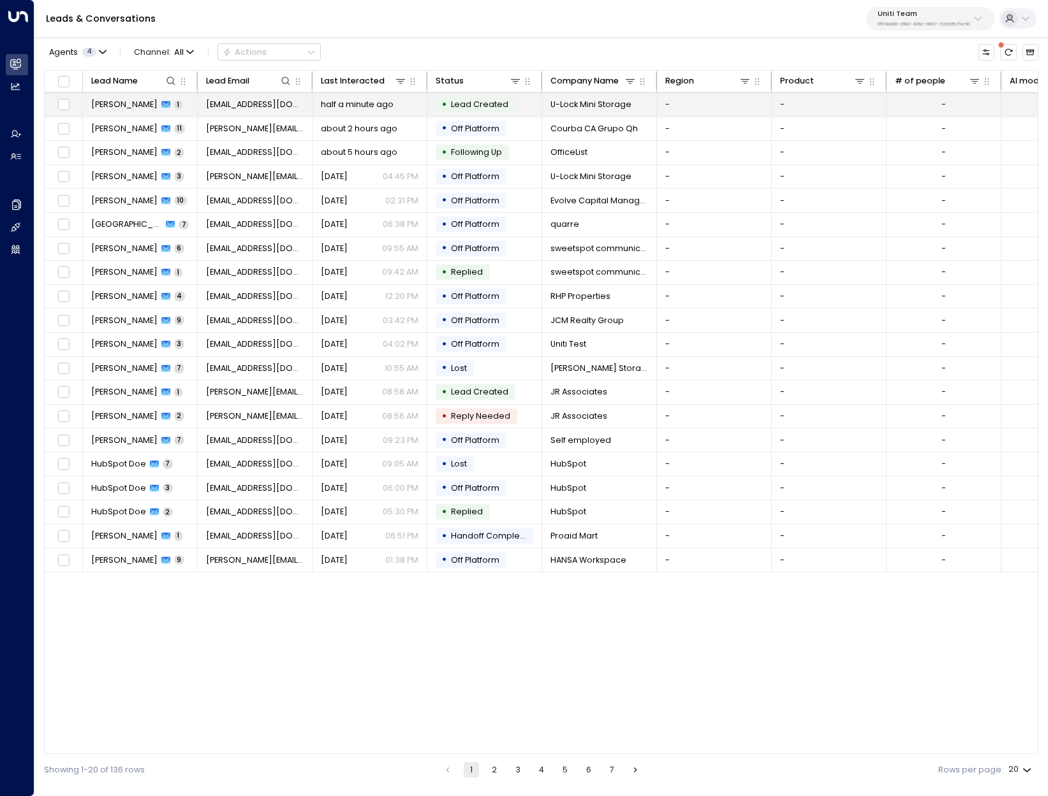
click at [126, 100] on span "Paloma Casas Garcia" at bounding box center [124, 104] width 66 height 11
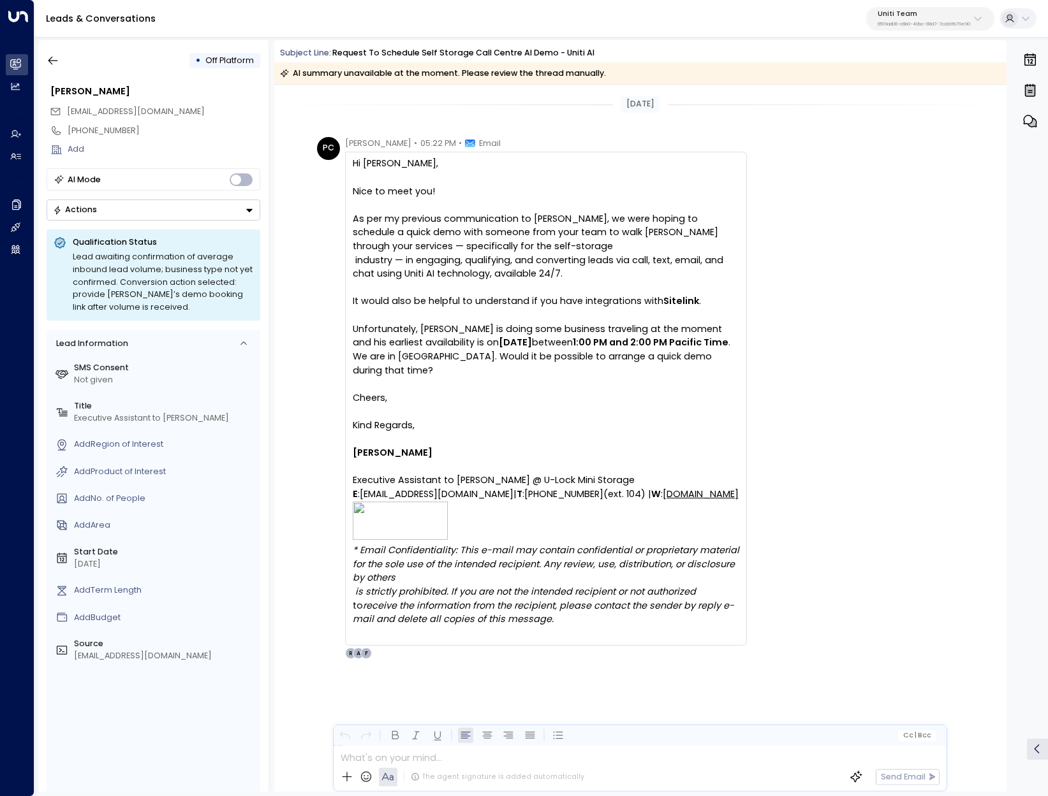
scroll to position [130, 0]
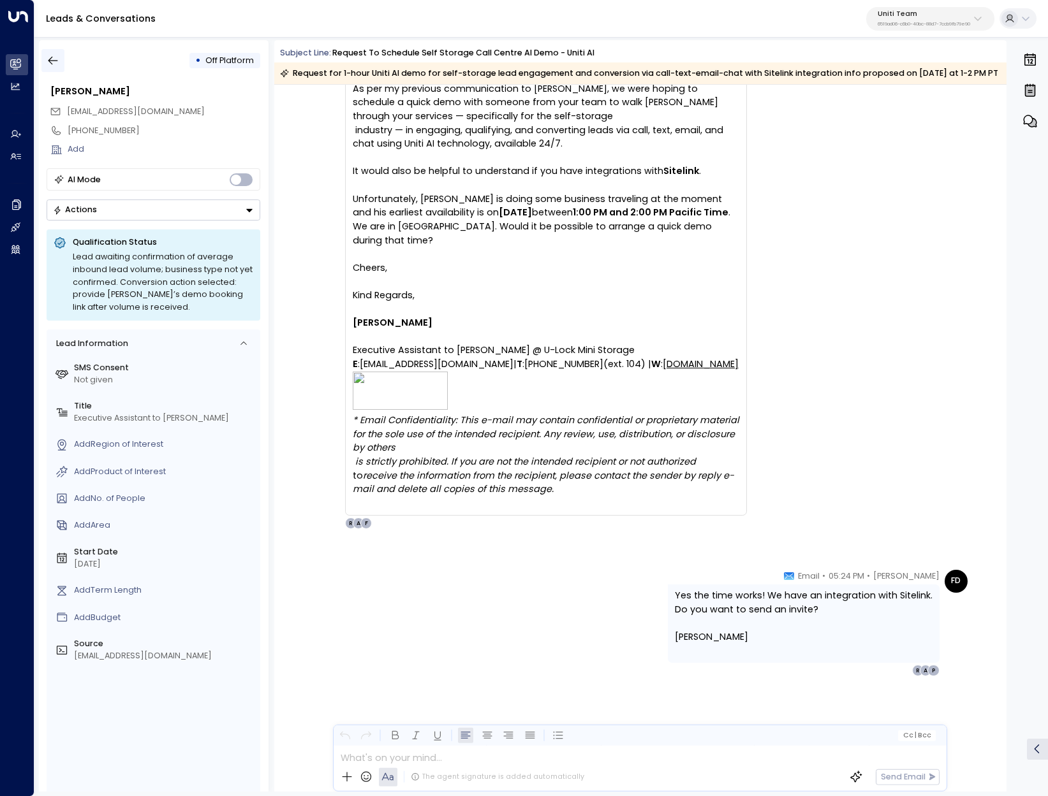
click at [54, 60] on icon "button" at bounding box center [53, 60] width 13 height 13
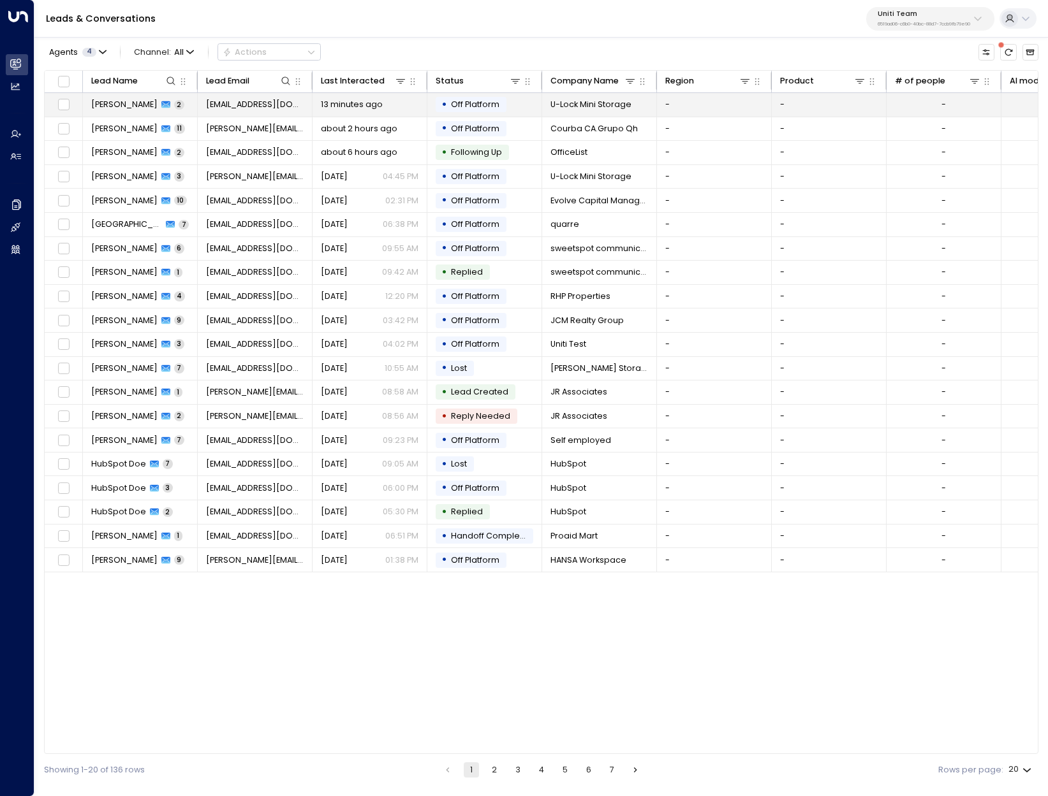
click at [122, 112] on td "Paloma Casas Garcia 2" at bounding box center [140, 105] width 115 height 24
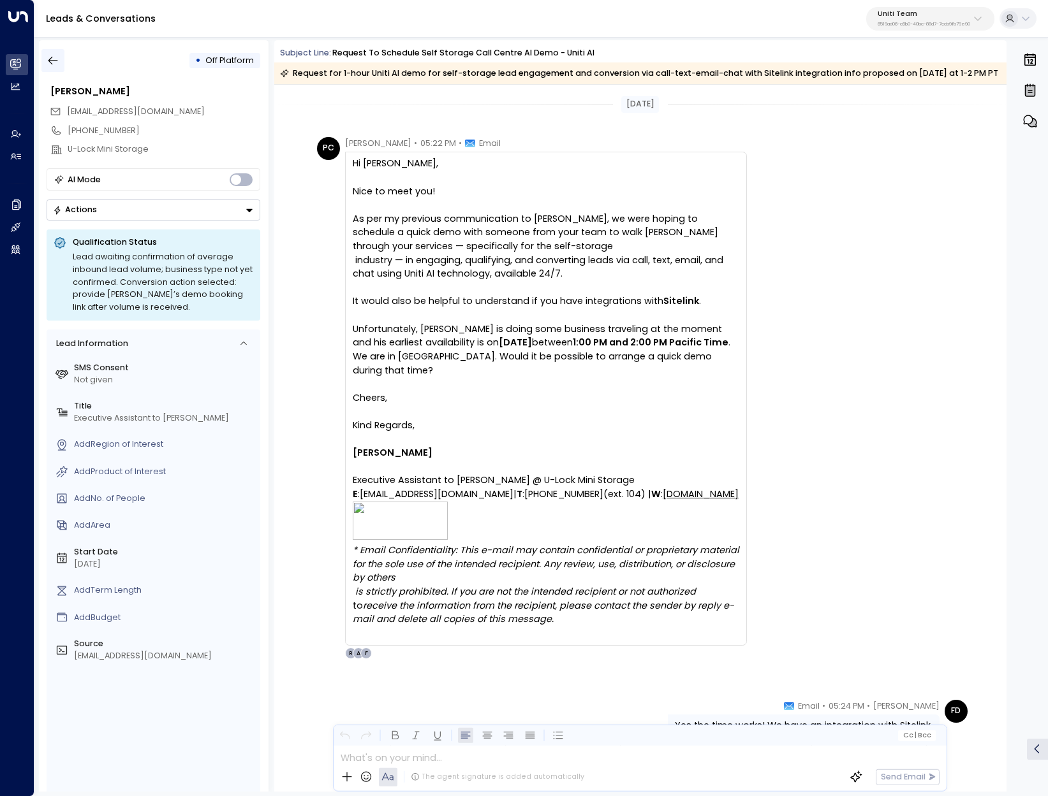
click at [44, 56] on button "button" at bounding box center [52, 60] width 23 height 23
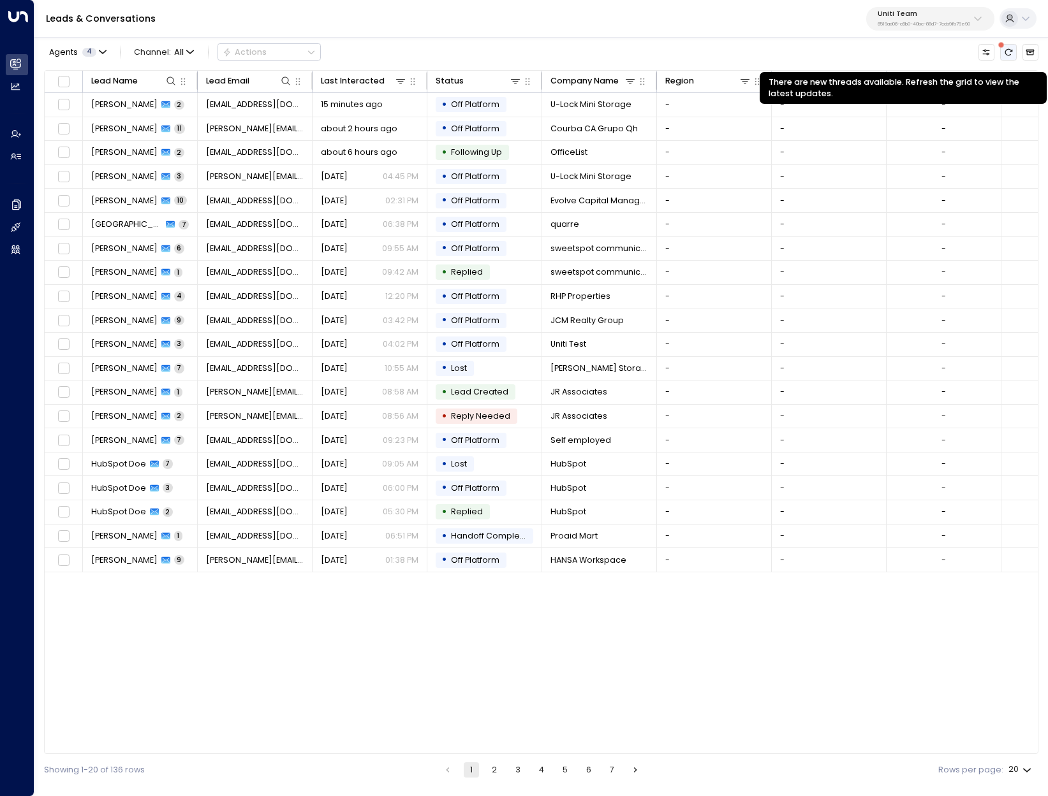
click at [1010, 52] on icon "There are new threads available. Refresh the grid to view the latest updates." at bounding box center [1008, 52] width 9 height 9
